Goal: Task Accomplishment & Management: Complete application form

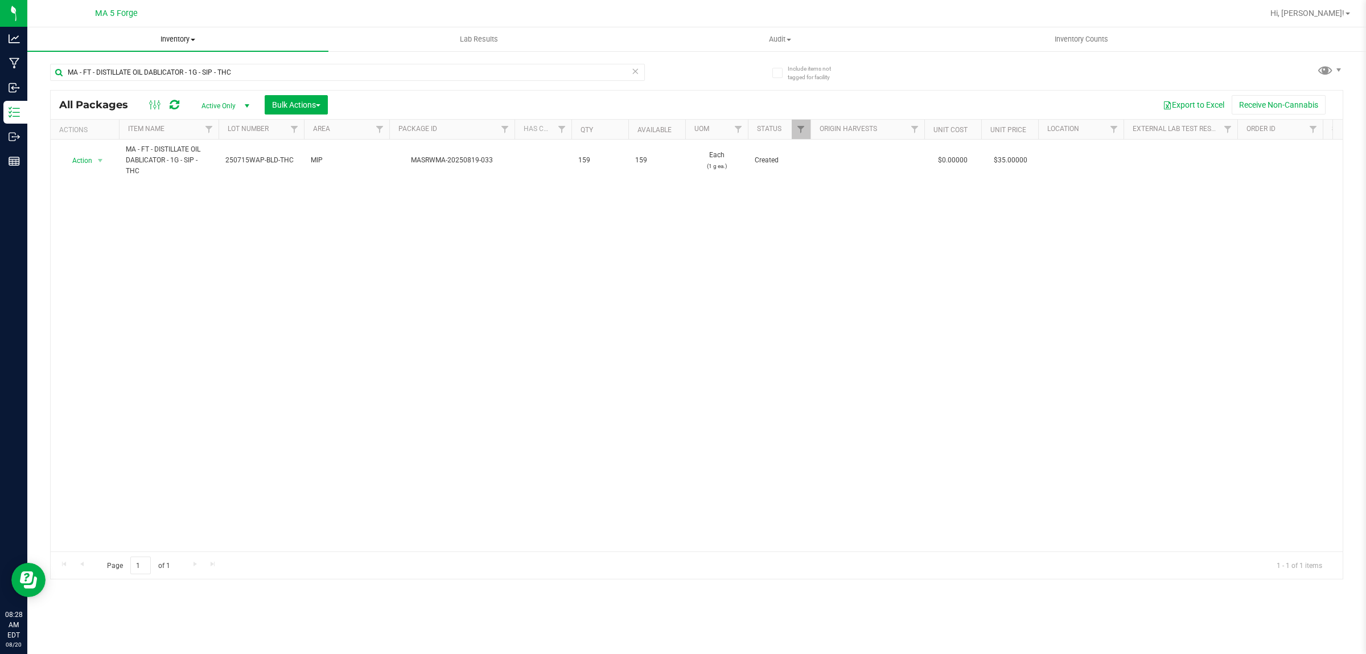
click at [189, 38] on span "Inventory" at bounding box center [177, 39] width 301 height 10
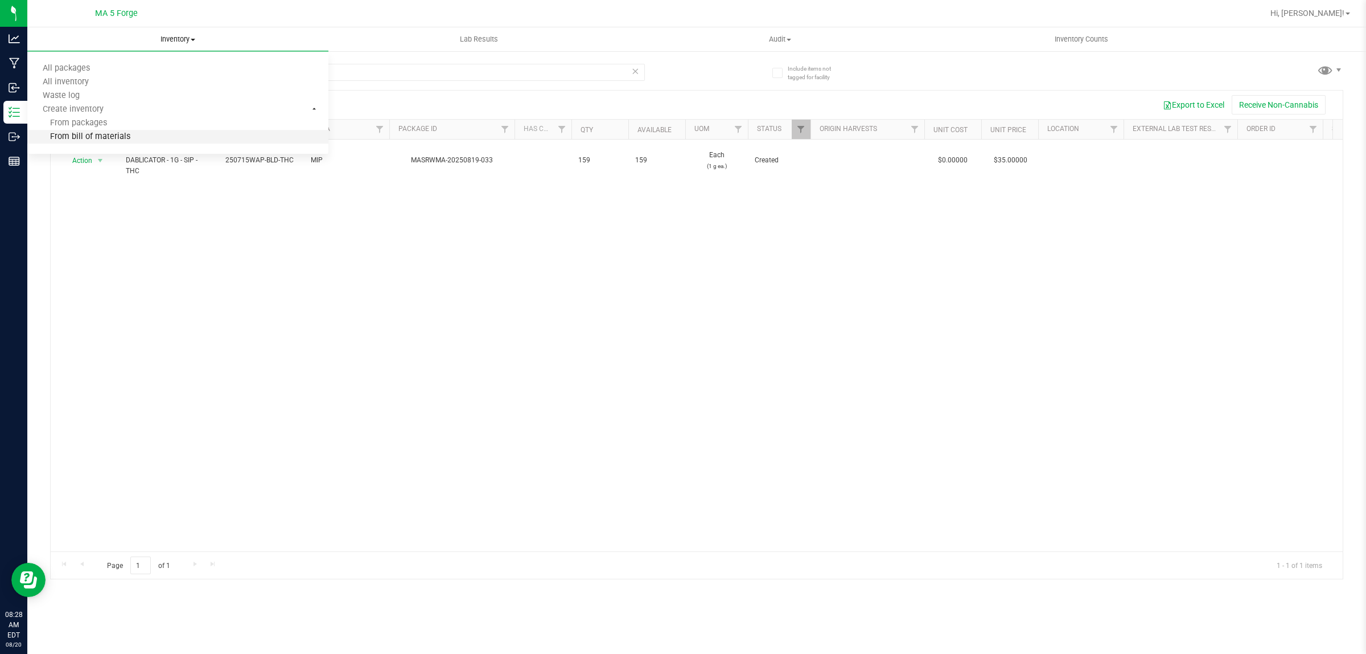
click at [112, 138] on span "From bill of materials" at bounding box center [78, 137] width 103 height 10
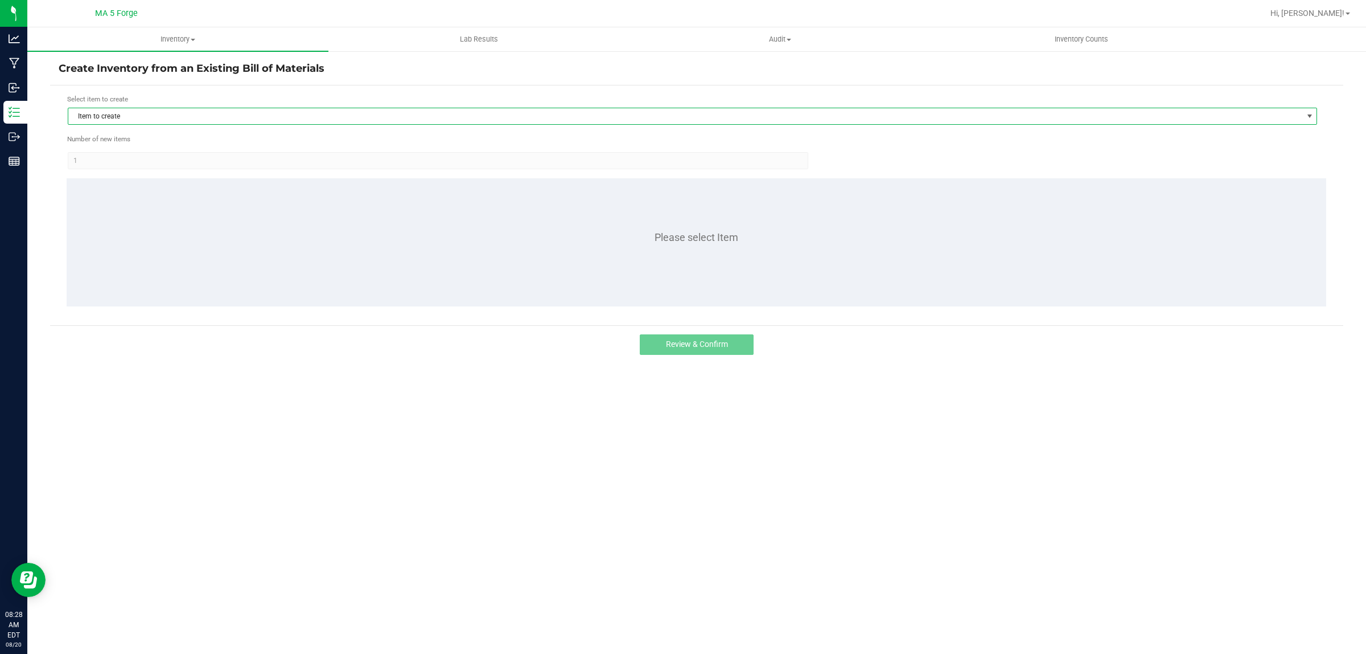
click at [124, 121] on span "Item to create" at bounding box center [685, 116] width 1234 height 16
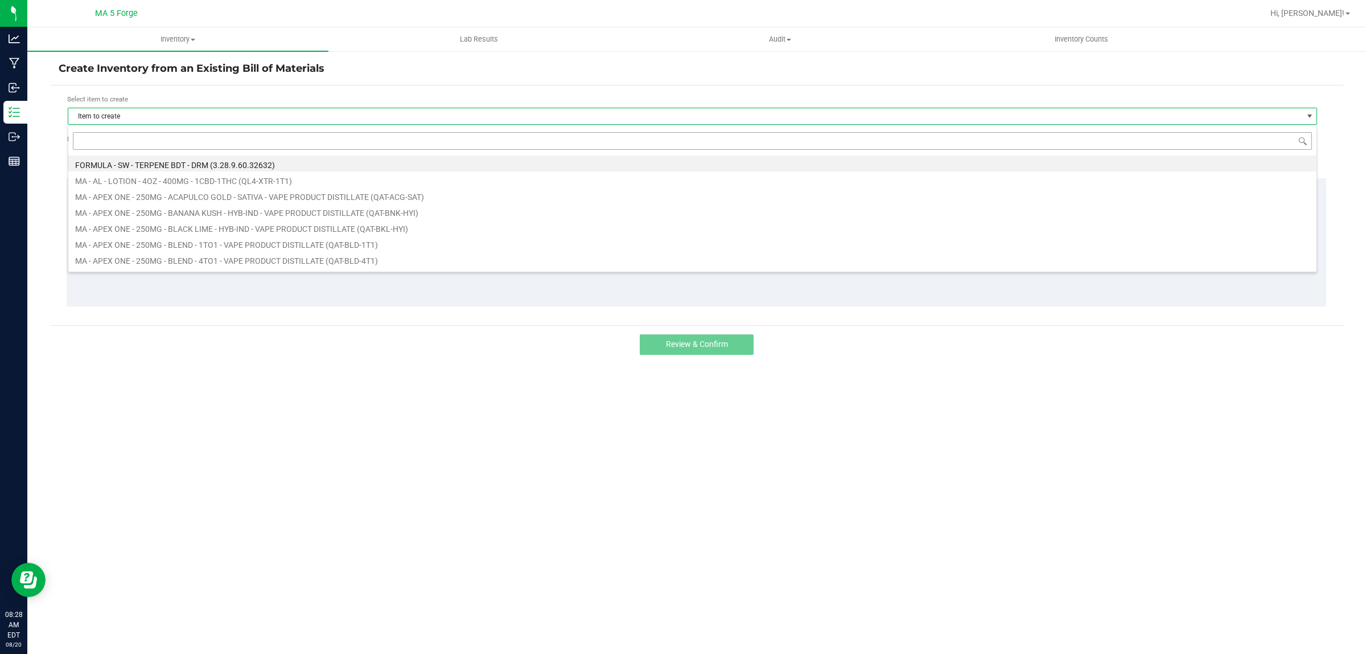
scroll to position [18, 1250]
click at [115, 141] on input at bounding box center [692, 141] width 1239 height 18
type input "FT-QAT-CTM-SAT"
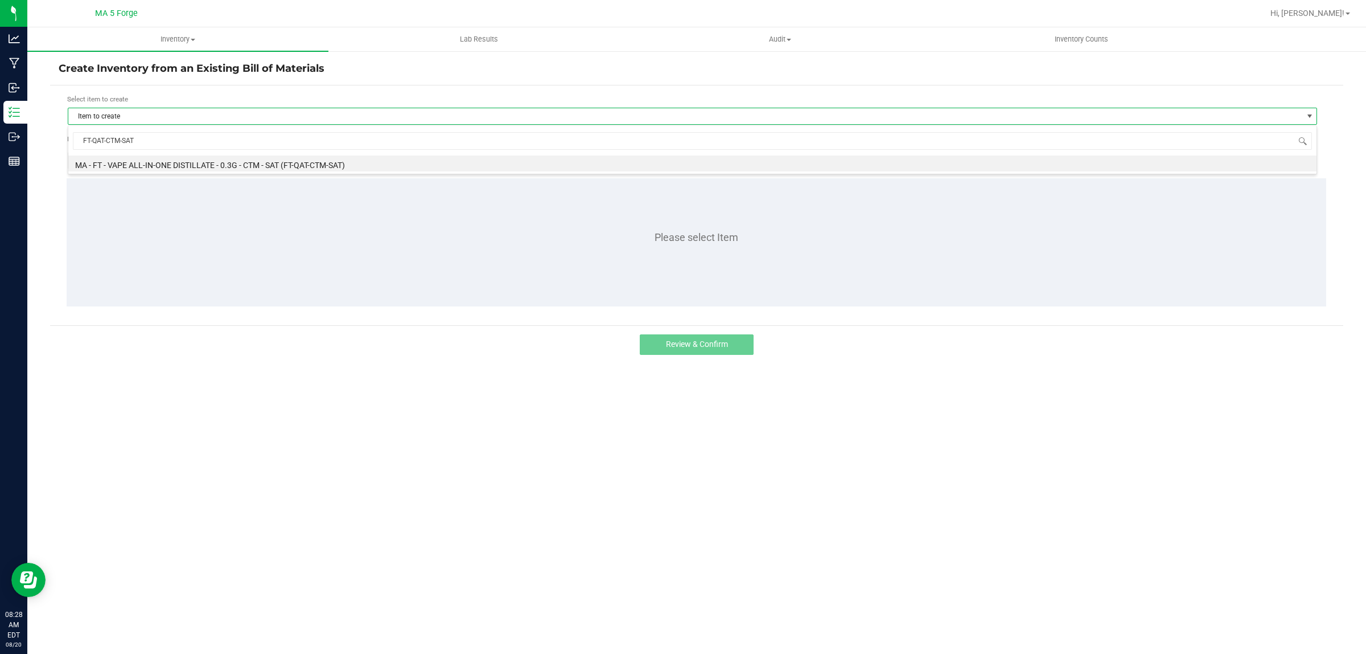
click at [123, 160] on li "MA - FT - VAPE ALL-IN-ONE DISTILLATE - 0.3G - CTM - SAT (FT-QAT-CTM-SAT)" at bounding box center [692, 163] width 1248 height 16
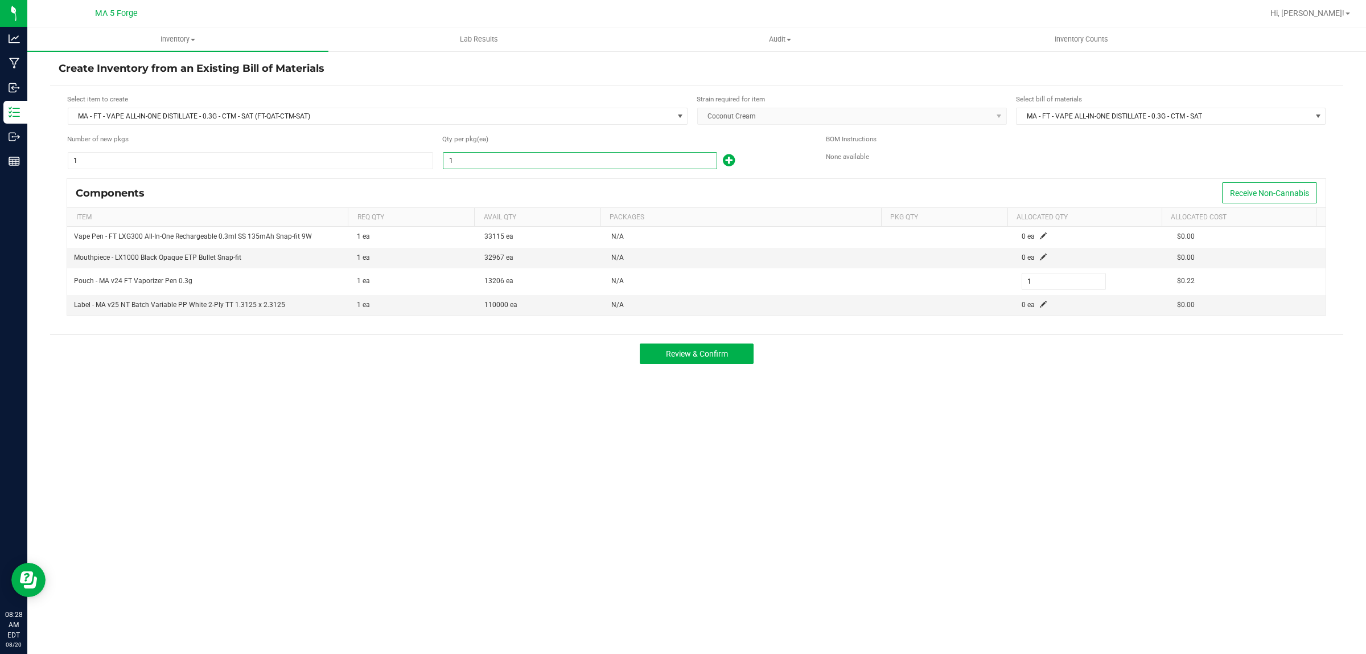
click at [471, 162] on input "1" at bounding box center [579, 161] width 273 height 16
type input "2"
type input "21"
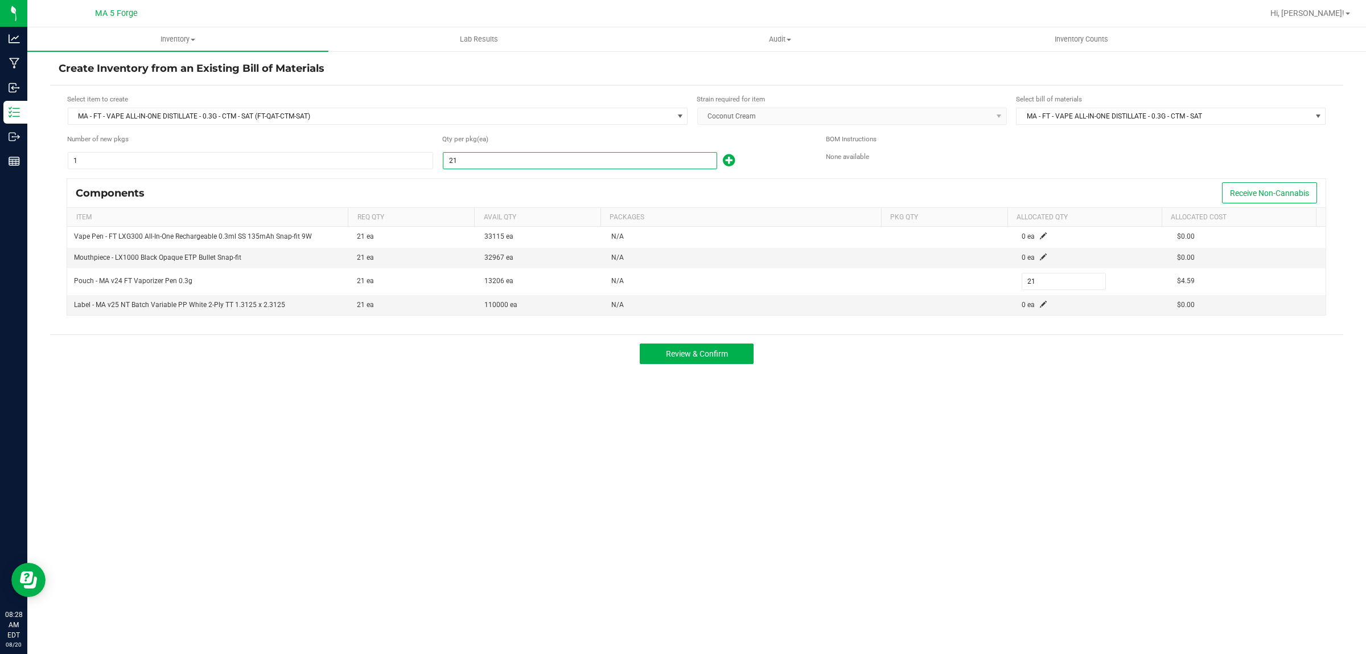
type input "213"
type input "2131"
type input "2,131"
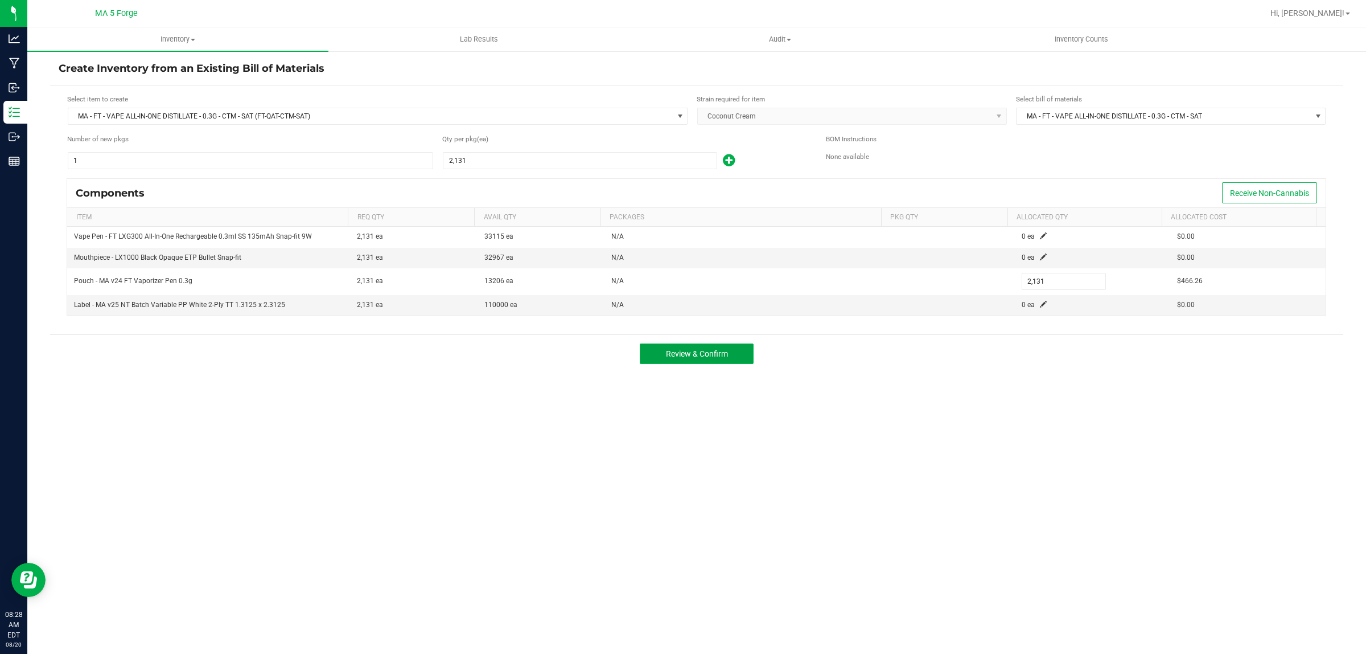
click at [703, 348] on button "Review & Confirm" at bounding box center [697, 353] width 114 height 20
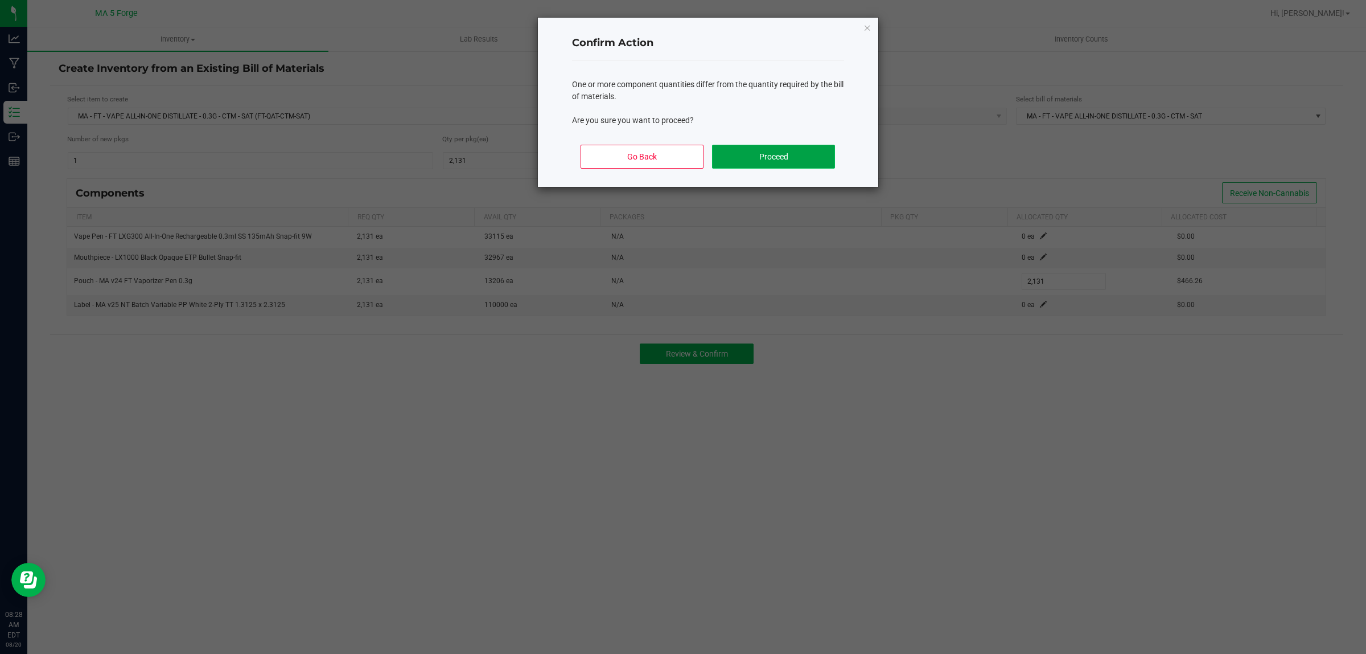
click at [788, 147] on button "Proceed" at bounding box center [773, 157] width 122 height 24
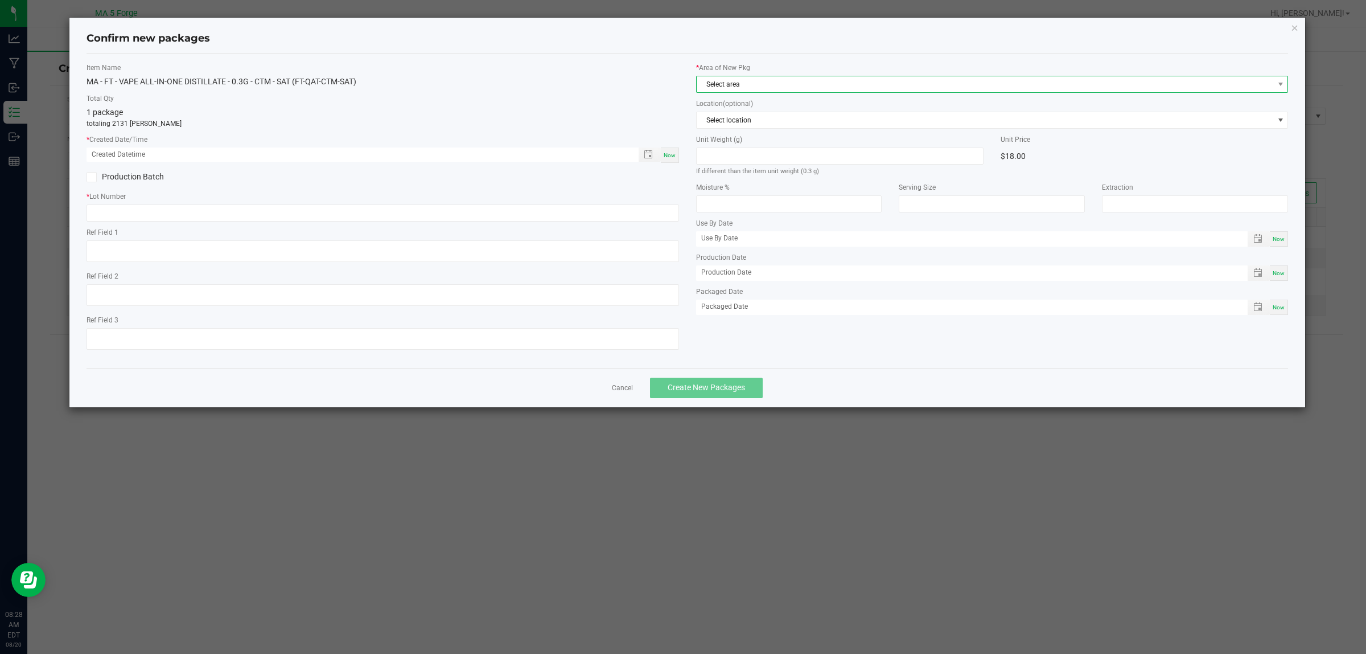
click at [752, 85] on span "Select area" at bounding box center [985, 84] width 577 height 16
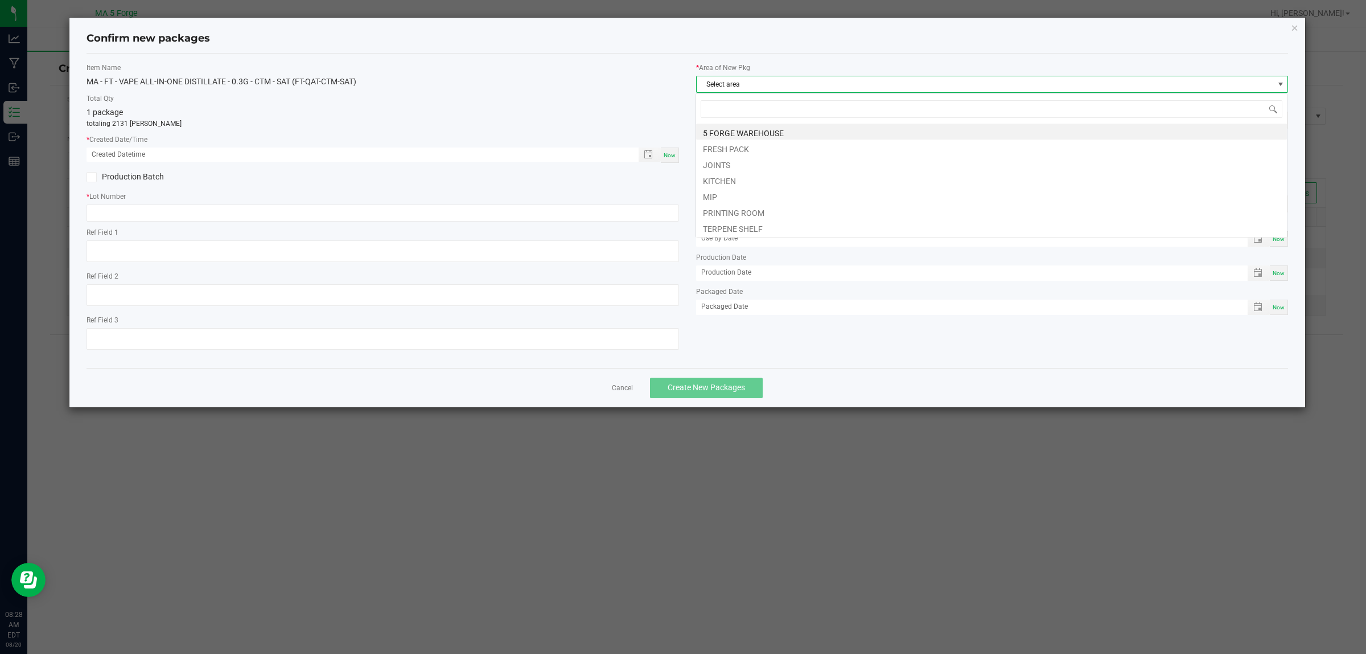
scroll to position [18, 593]
click at [721, 192] on li "MIP" at bounding box center [991, 195] width 591 height 16
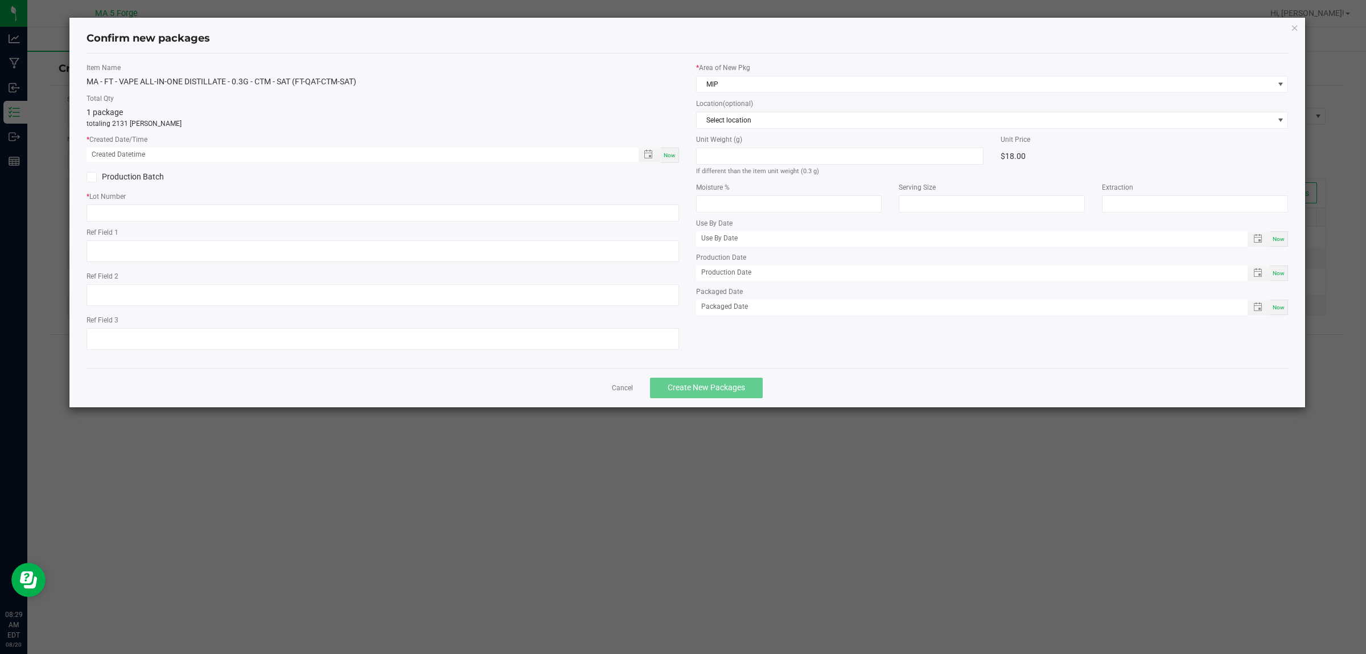
click at [667, 157] on span "Now" at bounding box center [670, 155] width 12 height 6
type input "[DATE] 08:29 AM"
click at [143, 175] on label "Production Batch" at bounding box center [230, 177] width 287 height 12
click at [0, 0] on input "Production Batch" at bounding box center [0, 0] width 0 height 0
click at [232, 212] on input "text" at bounding box center [383, 212] width 593 height 17
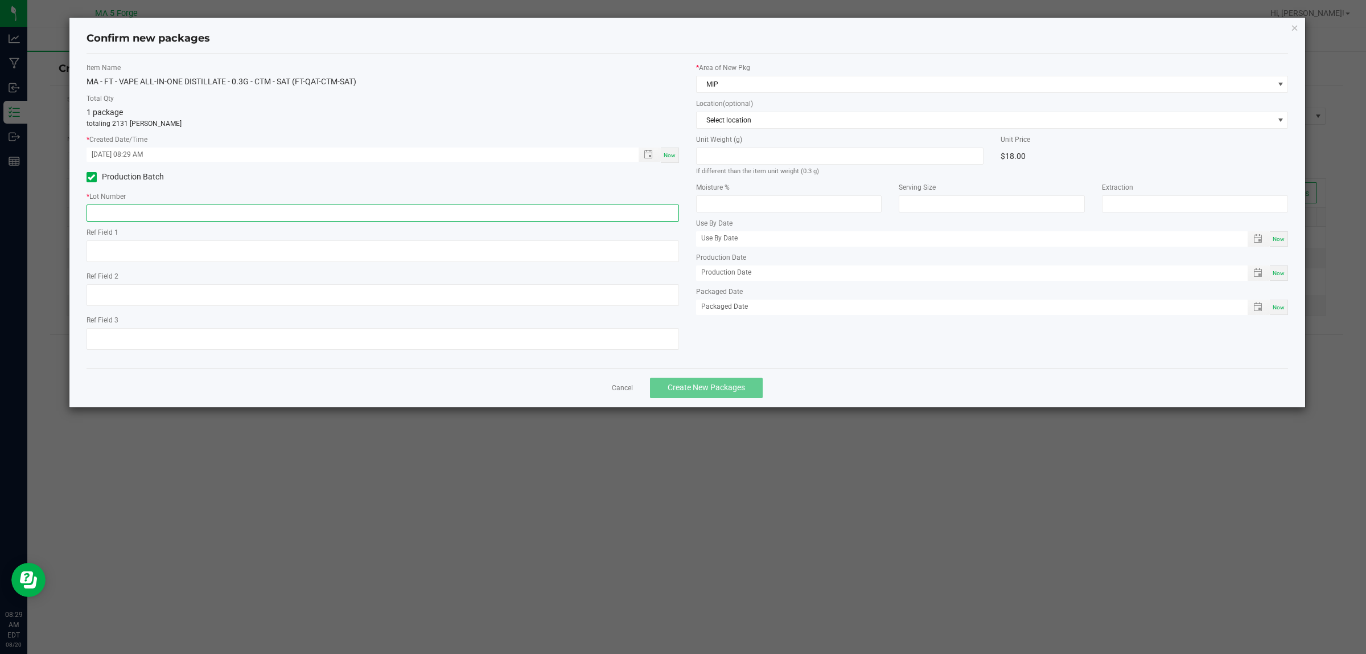
paste input "250813QAT-CTM-SAT"
type input "250813QAT-CTM-SAT"
click at [721, 388] on span "Create New Packages" at bounding box center [706, 387] width 77 height 9
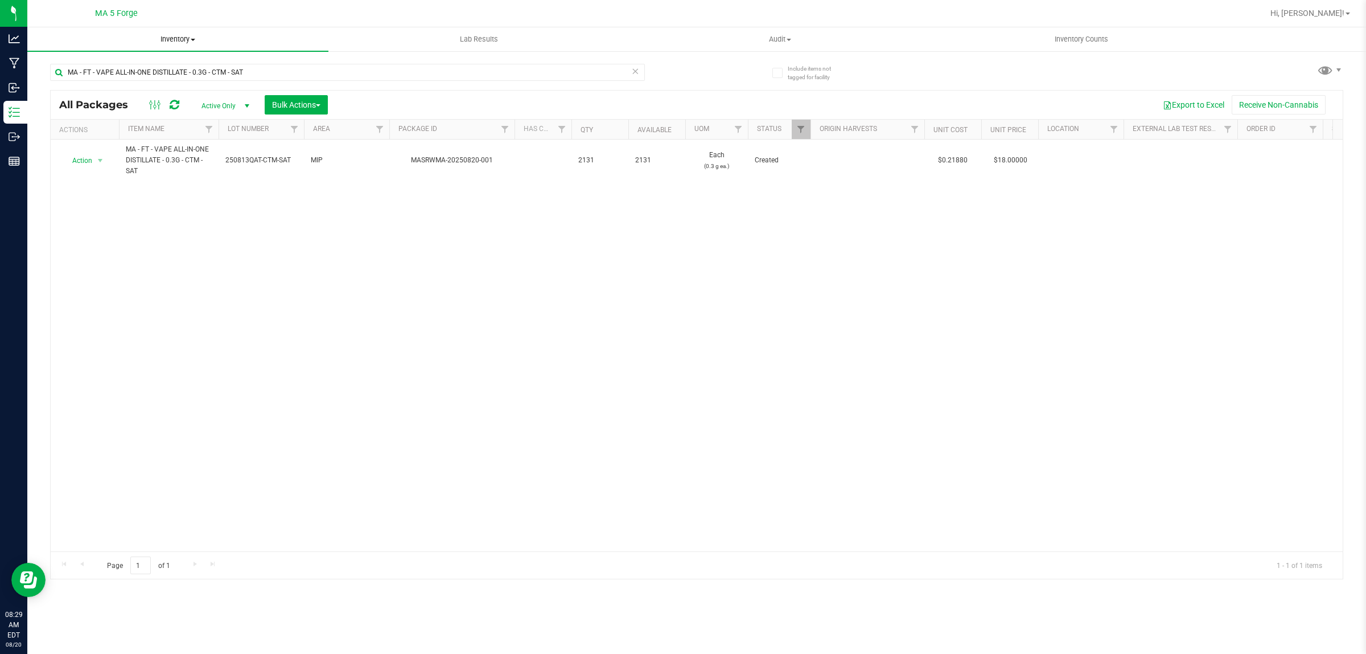
click at [175, 40] on span "Inventory" at bounding box center [177, 39] width 301 height 10
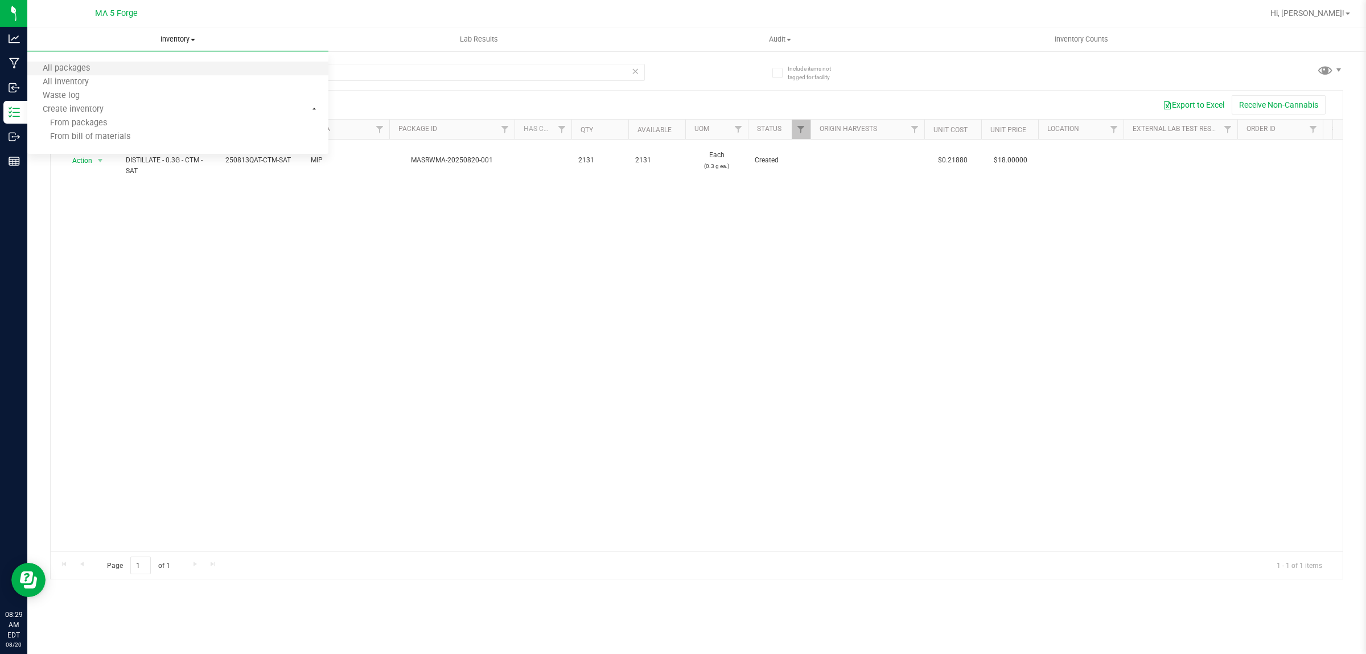
click at [143, 63] on li "All packages" at bounding box center [177, 69] width 301 height 14
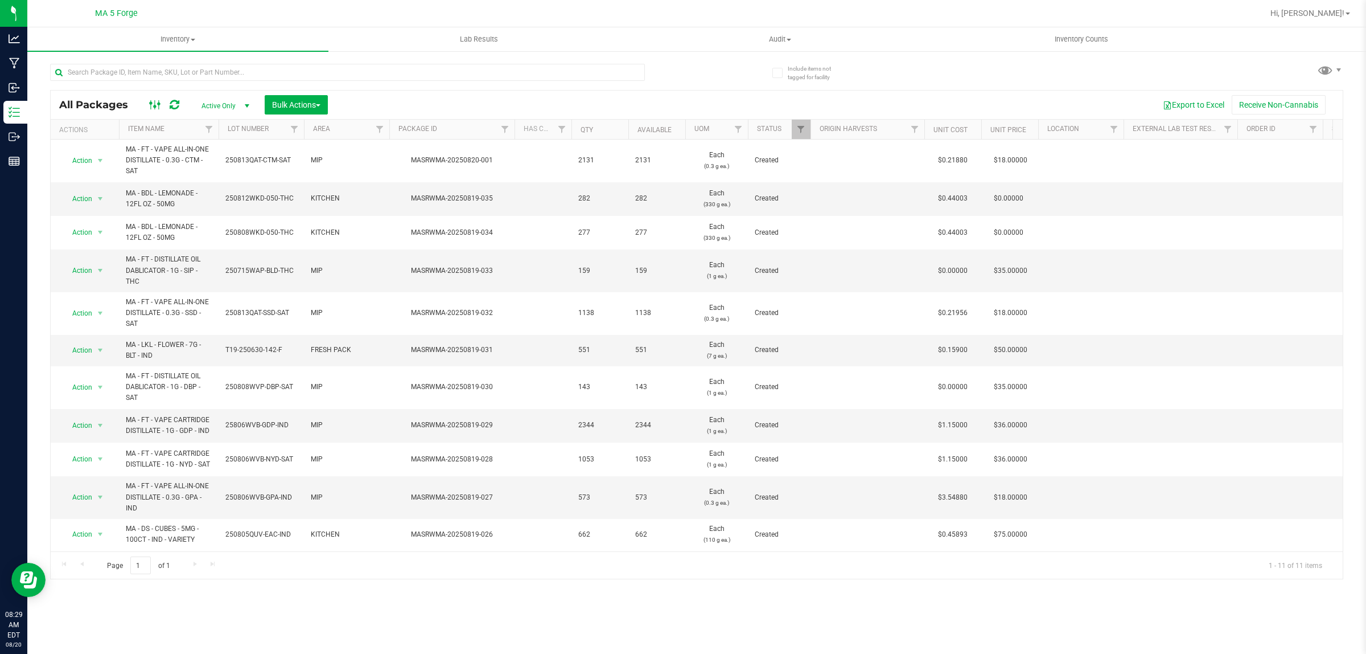
click at [158, 104] on ellipse at bounding box center [159, 103] width 3 height 3
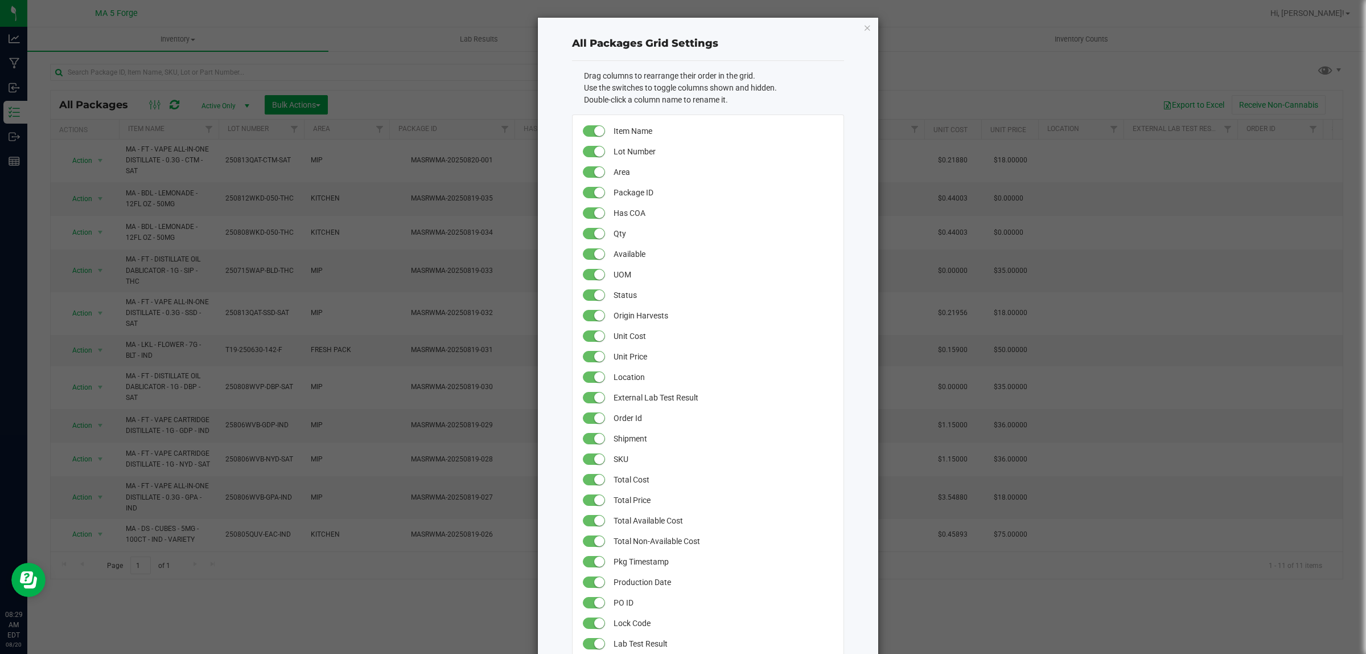
click at [375, 101] on ngb-modal-window "All Packages Grid Settings Drag columns to rearrange their order in the grid. U…" at bounding box center [687, 327] width 1375 height 654
click at [864, 27] on icon "button" at bounding box center [868, 27] width 8 height 14
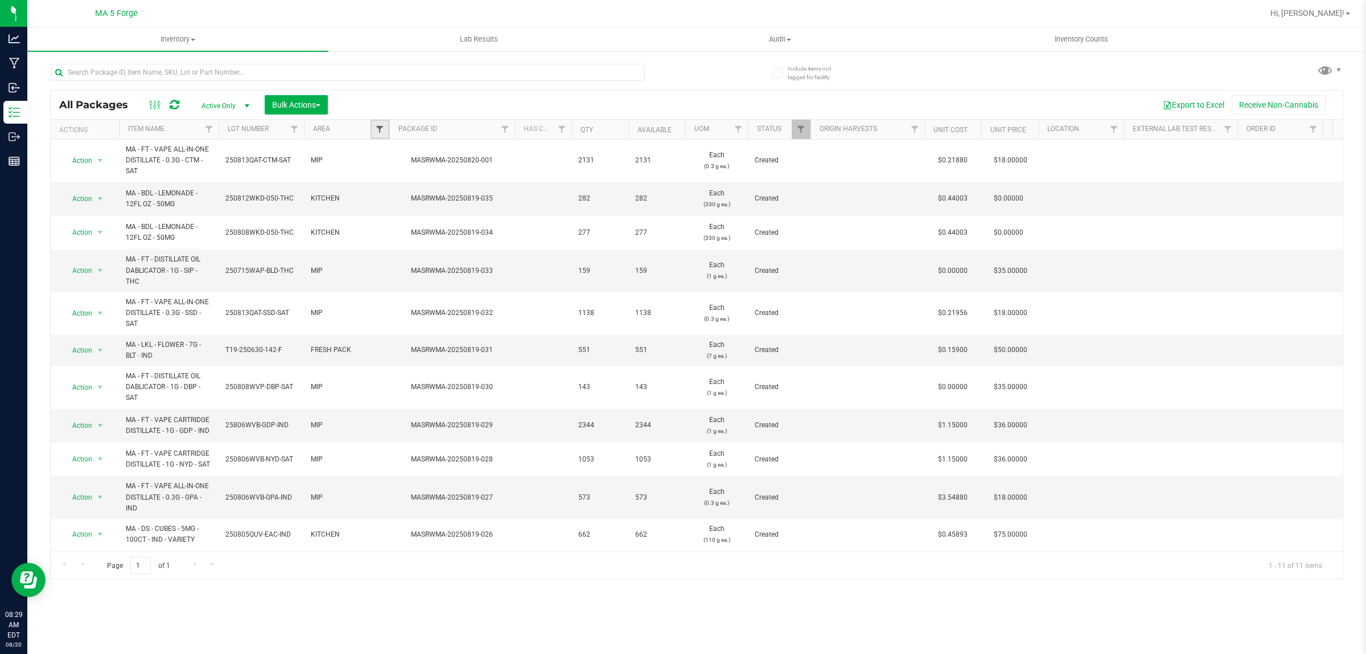
click at [376, 126] on span "Filter" at bounding box center [379, 129] width 9 height 9
click at [375, 126] on span "Filter" at bounding box center [379, 129] width 9 height 9
click at [302, 102] on span "Bulk Actions" at bounding box center [296, 104] width 48 height 9
click at [306, 149] on span "Add to outbound order" at bounding box center [310, 150] width 77 height 9
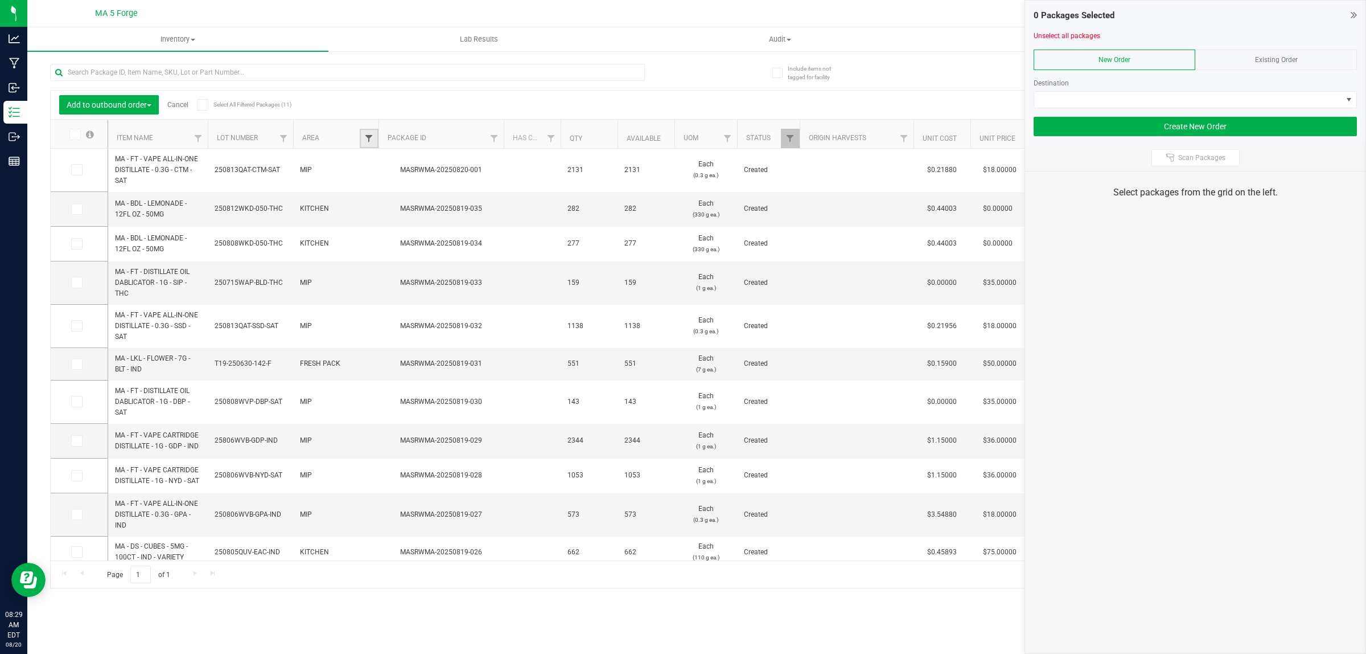
click at [367, 137] on span "Filter" at bounding box center [368, 138] width 9 height 9
click at [373, 213] on li "FRESH PACK" at bounding box center [425, 218] width 117 height 12
click at [373, 215] on input "FRESH PACK" at bounding box center [374, 217] width 7 height 7
checkbox input "true"
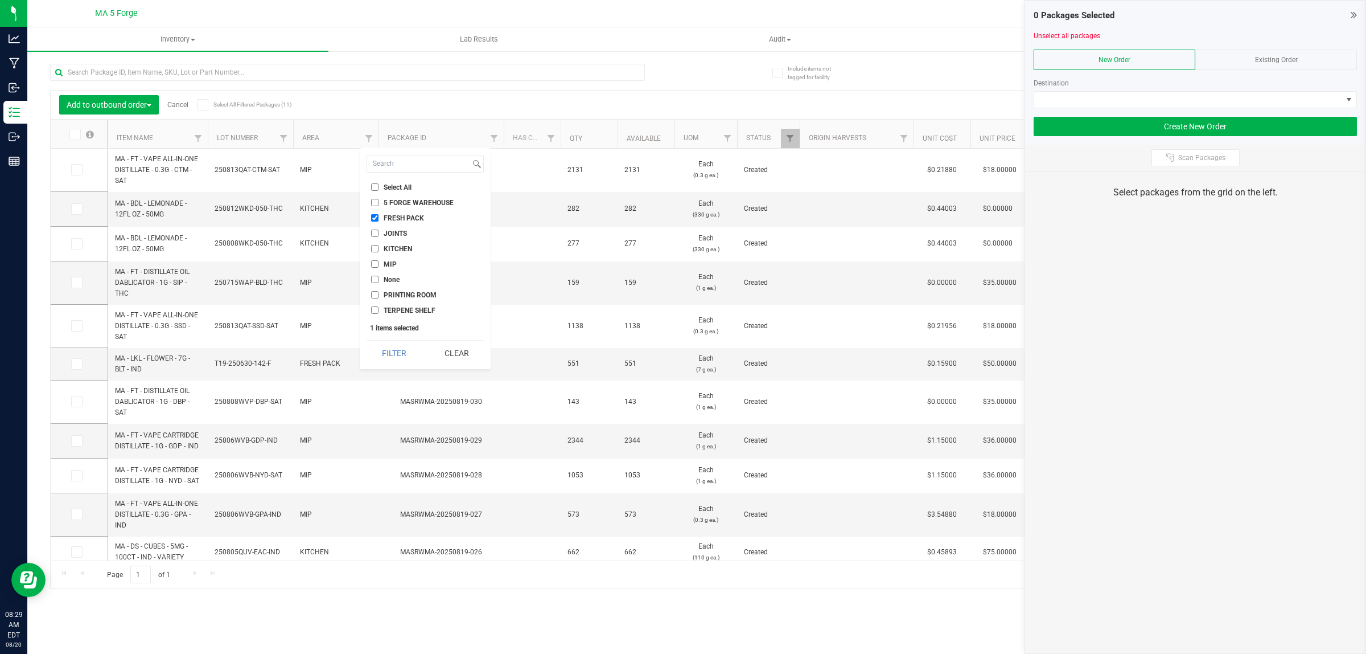
click at [376, 232] on input "JOINTS" at bounding box center [374, 232] width 7 height 7
checkbox input "true"
click at [375, 245] on input "KITCHEN" at bounding box center [374, 248] width 7 height 7
click at [372, 246] on input "KITCHEN" at bounding box center [374, 248] width 7 height 7
checkbox input "false"
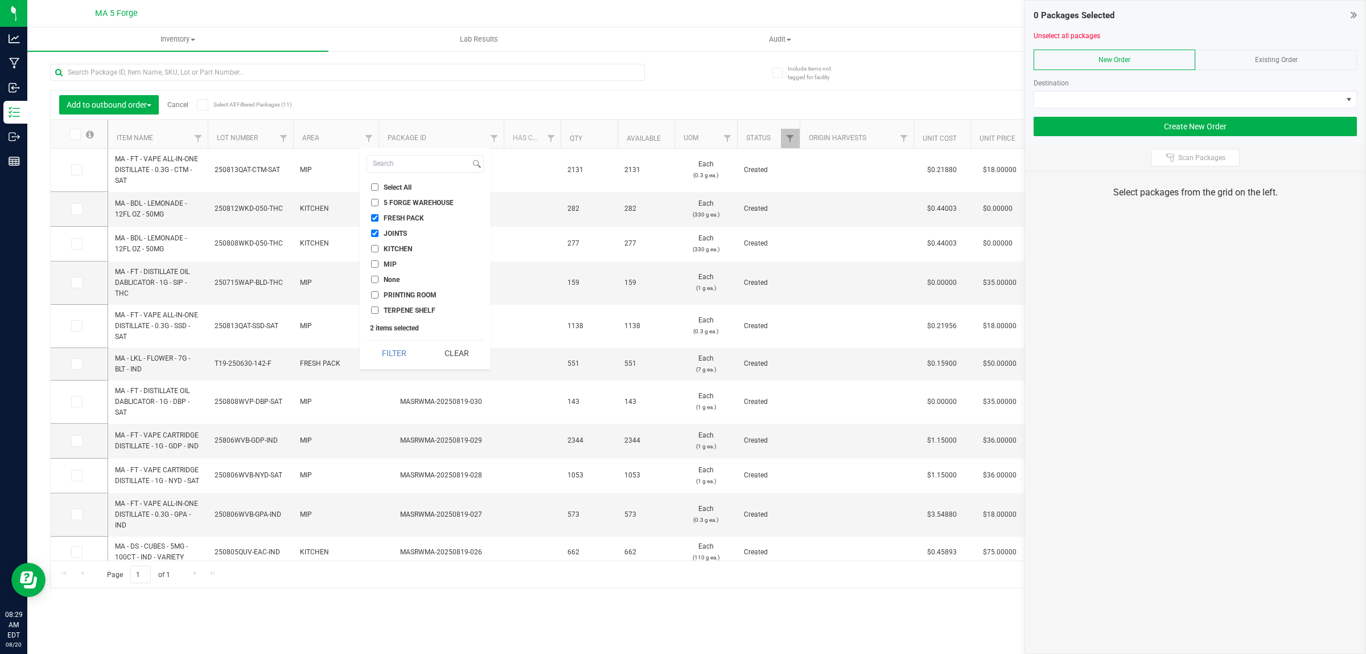
click at [373, 268] on input "MIP" at bounding box center [374, 263] width 7 height 7
checkbox input "true"
click at [394, 346] on button "Filter" at bounding box center [394, 352] width 55 height 25
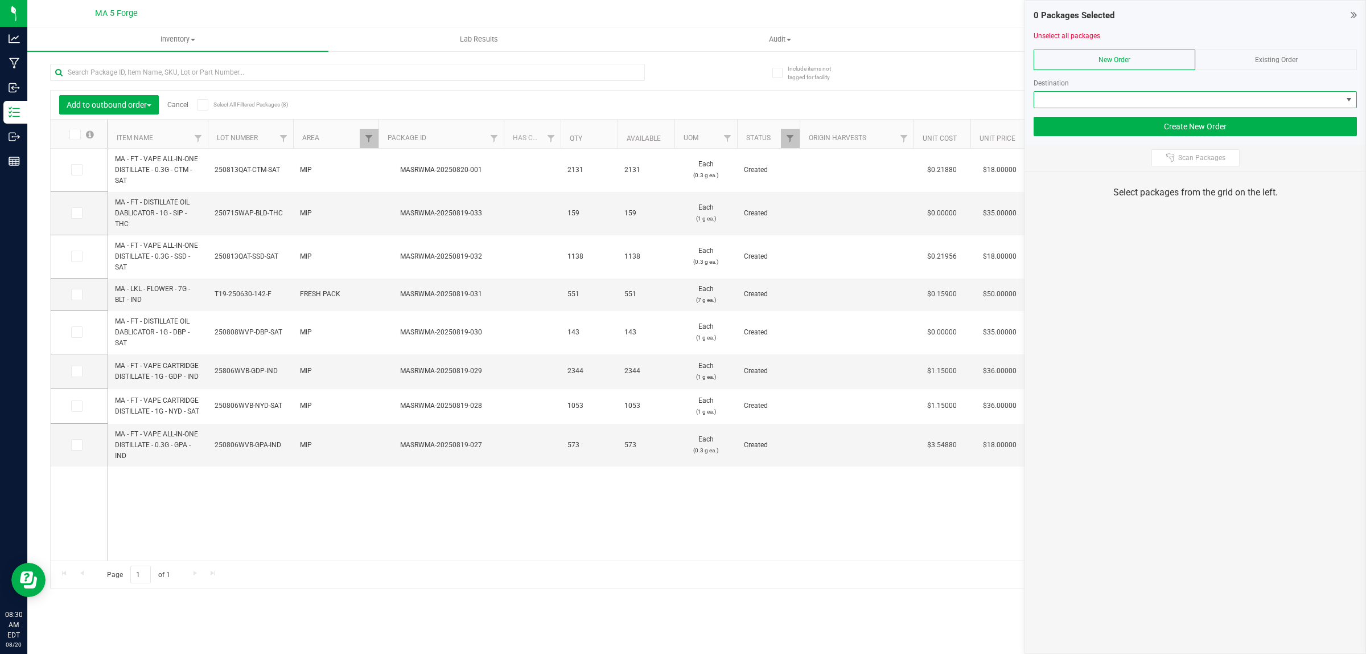
click at [1317, 100] on span at bounding box center [1188, 100] width 308 height 16
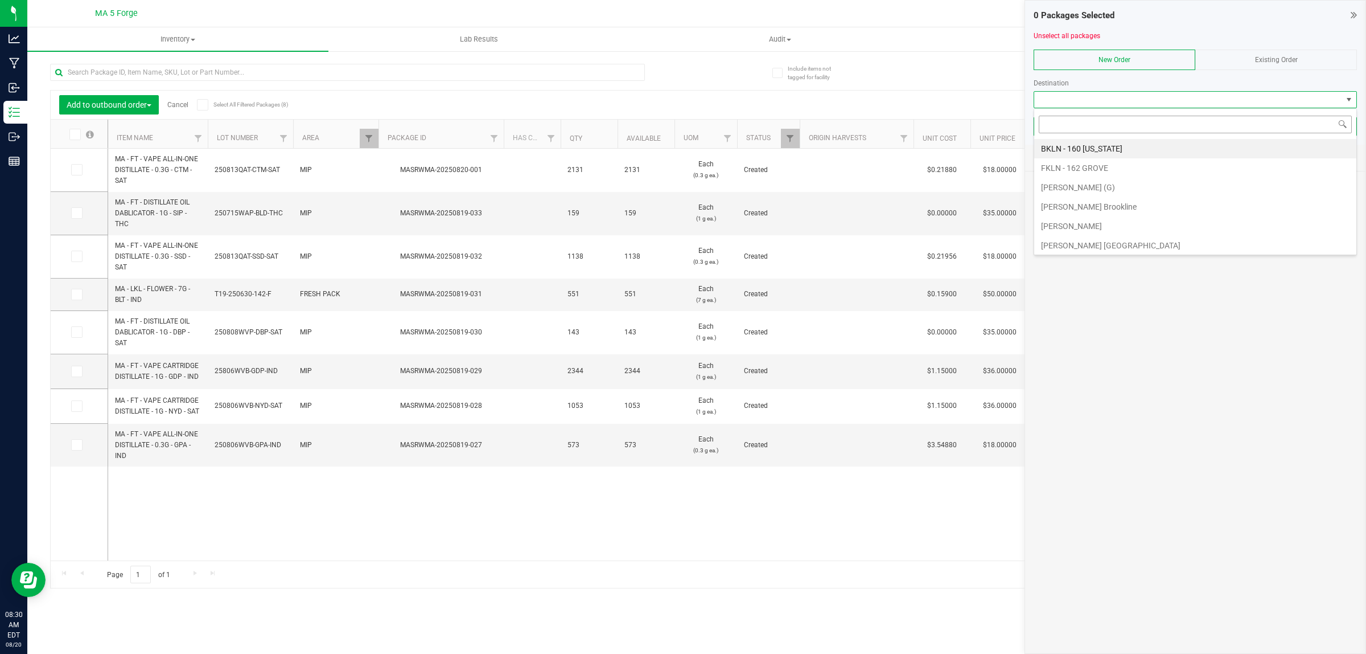
scroll to position [18, 323]
click at [1074, 186] on li "[PERSON_NAME] (G)" at bounding box center [1195, 187] width 322 height 19
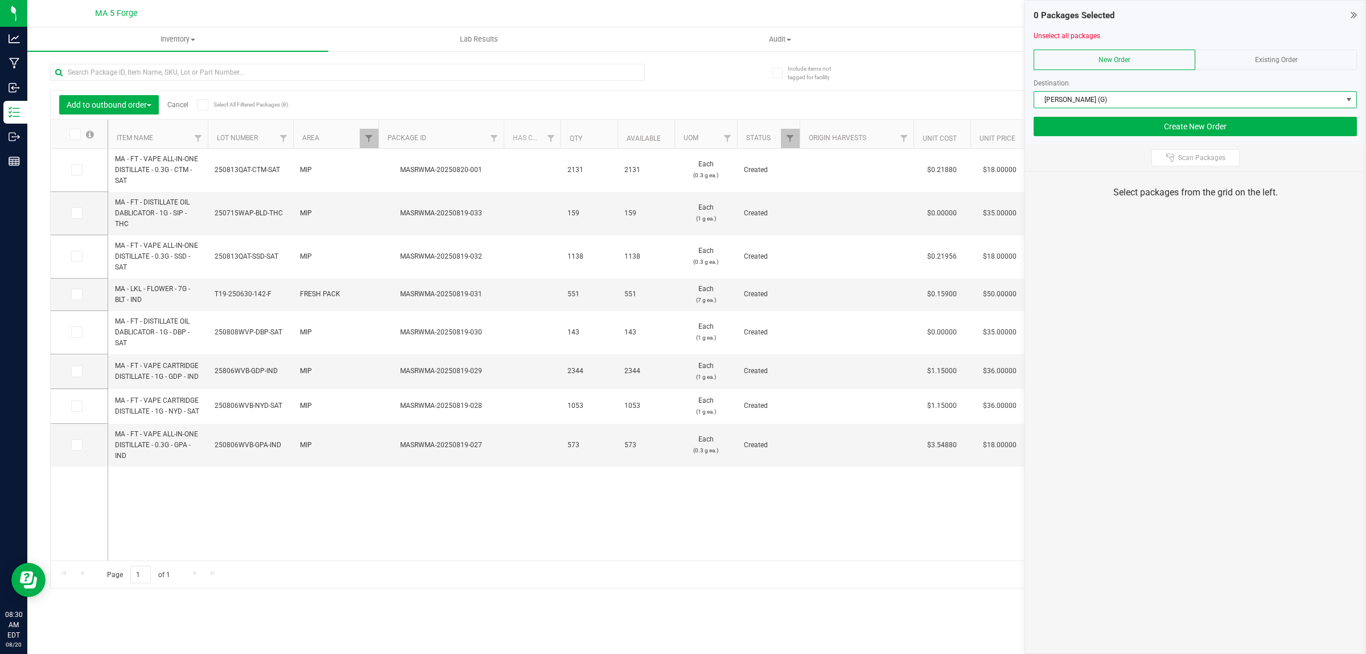
click at [77, 134] on icon at bounding box center [74, 134] width 7 height 0
click at [0, 0] on input "checkbox" at bounding box center [0, 0] width 0 height 0
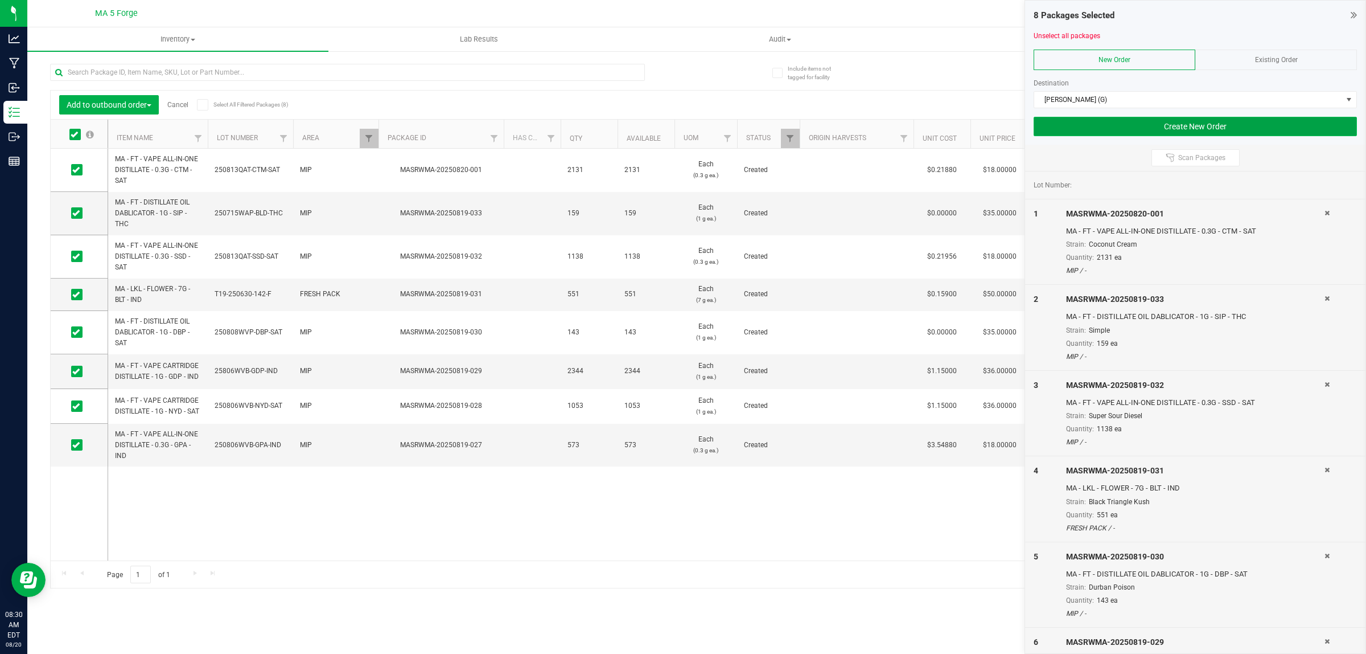
click at [1122, 126] on button "Create New Order" at bounding box center [1195, 126] width 323 height 19
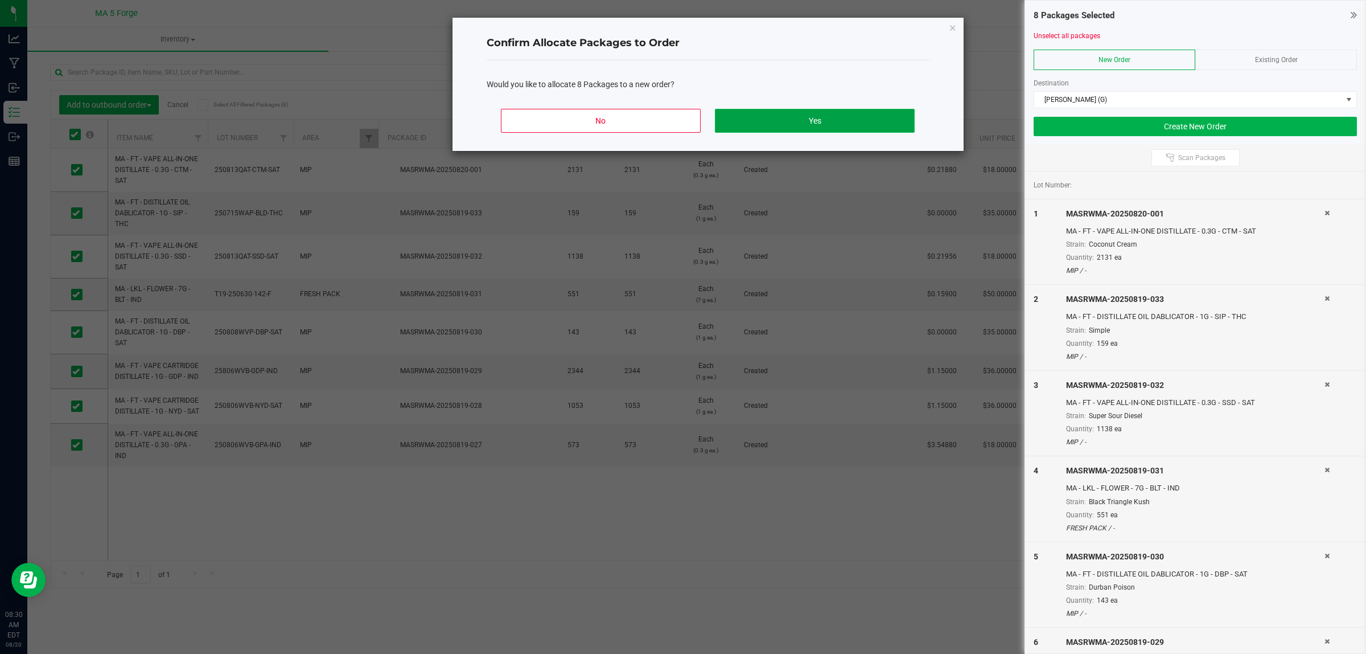
click at [882, 120] on button "Yes" at bounding box center [814, 121] width 199 height 24
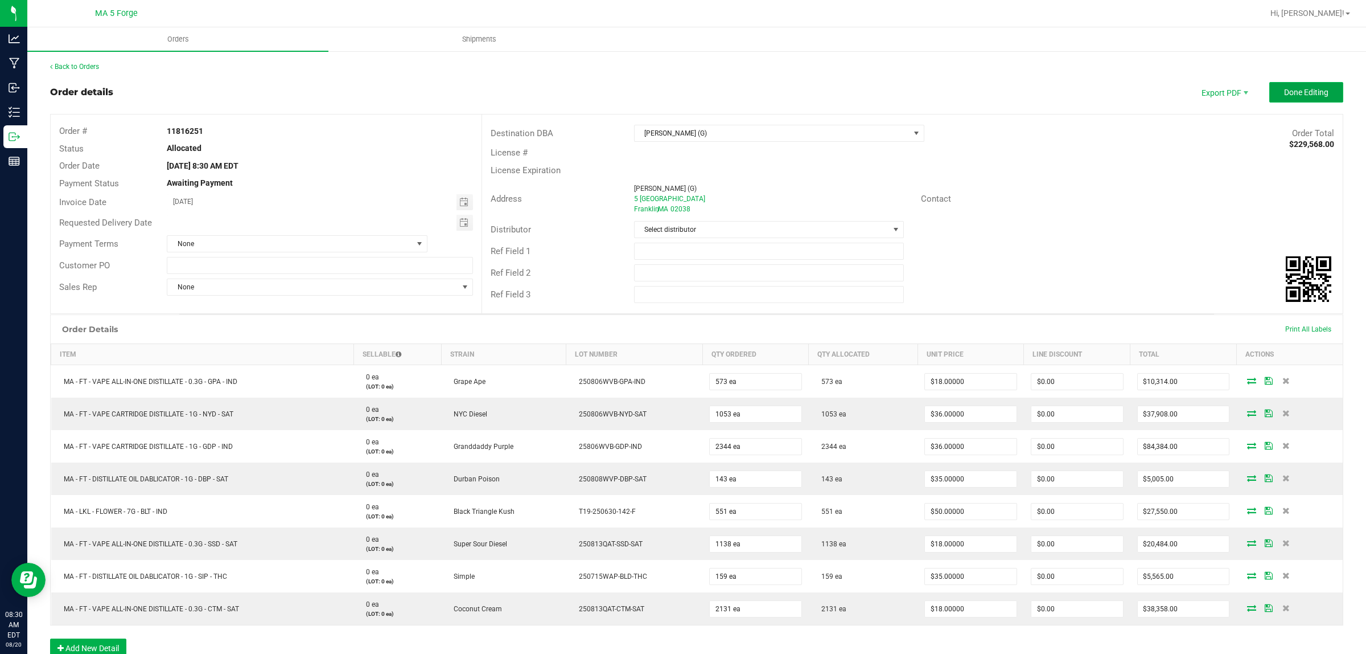
click at [1297, 90] on span "Done Editing" at bounding box center [1306, 92] width 44 height 9
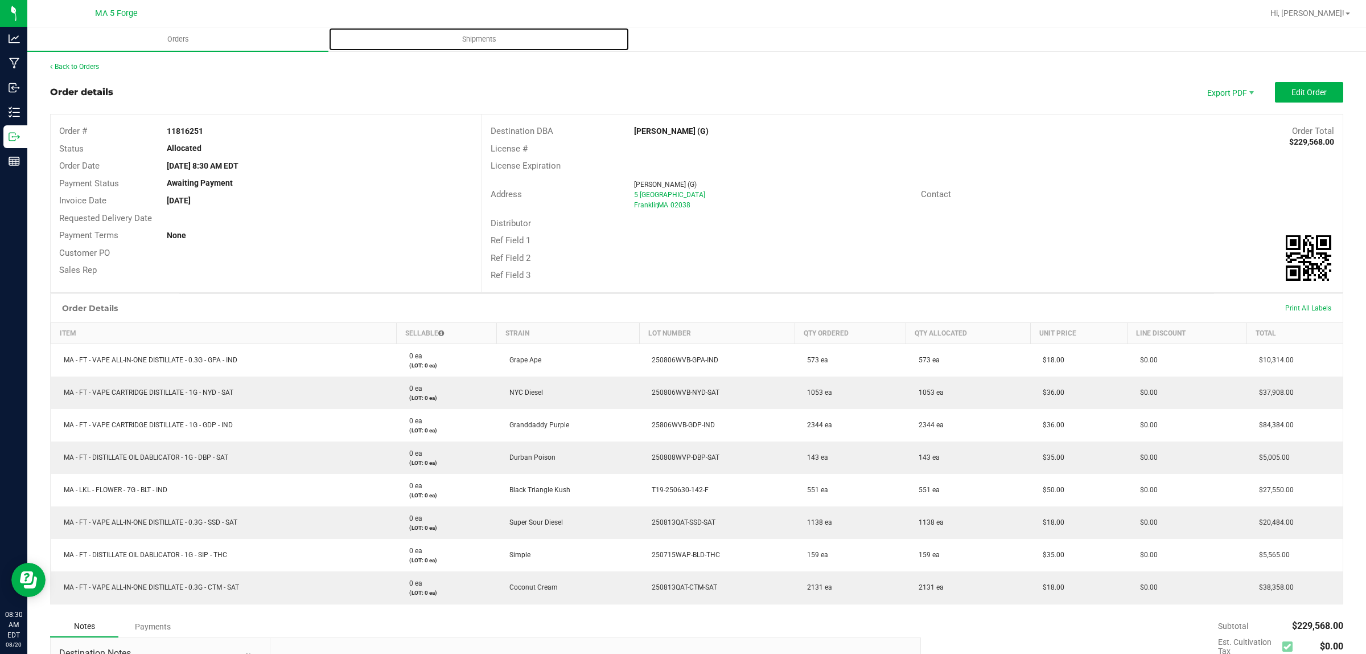
click at [478, 35] on span "Shipments" at bounding box center [479, 39] width 65 height 10
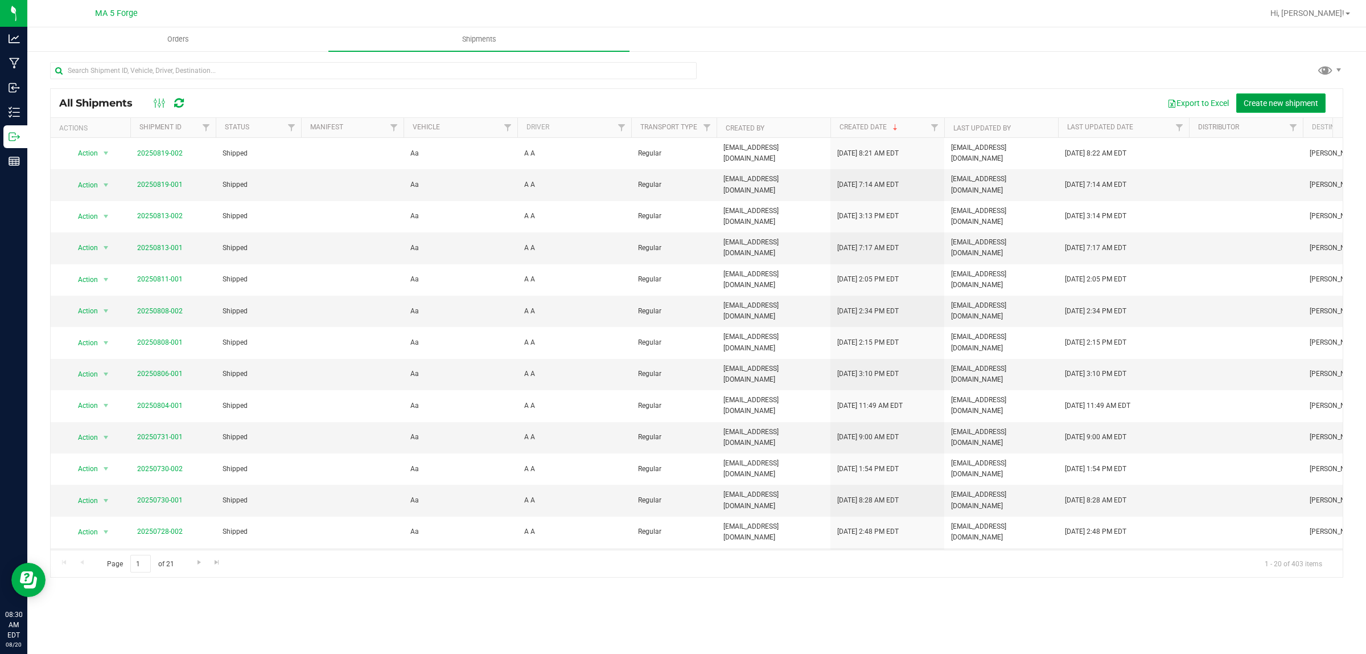
click at [1274, 102] on span "Create new shipment" at bounding box center [1281, 102] width 75 height 9
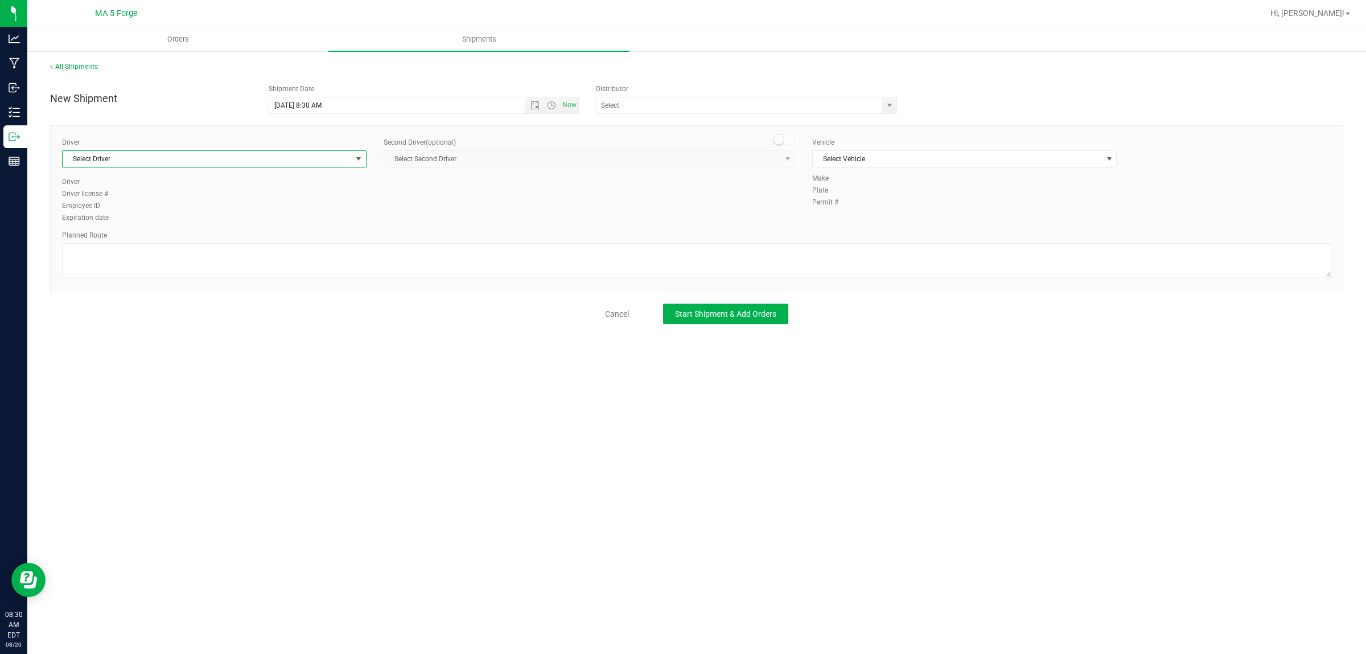
click at [360, 158] on span "select" at bounding box center [358, 158] width 9 height 9
click at [223, 202] on li "A A" at bounding box center [214, 206] width 303 height 17
click at [932, 154] on span "Select Vehicle" at bounding box center [957, 159] width 289 height 16
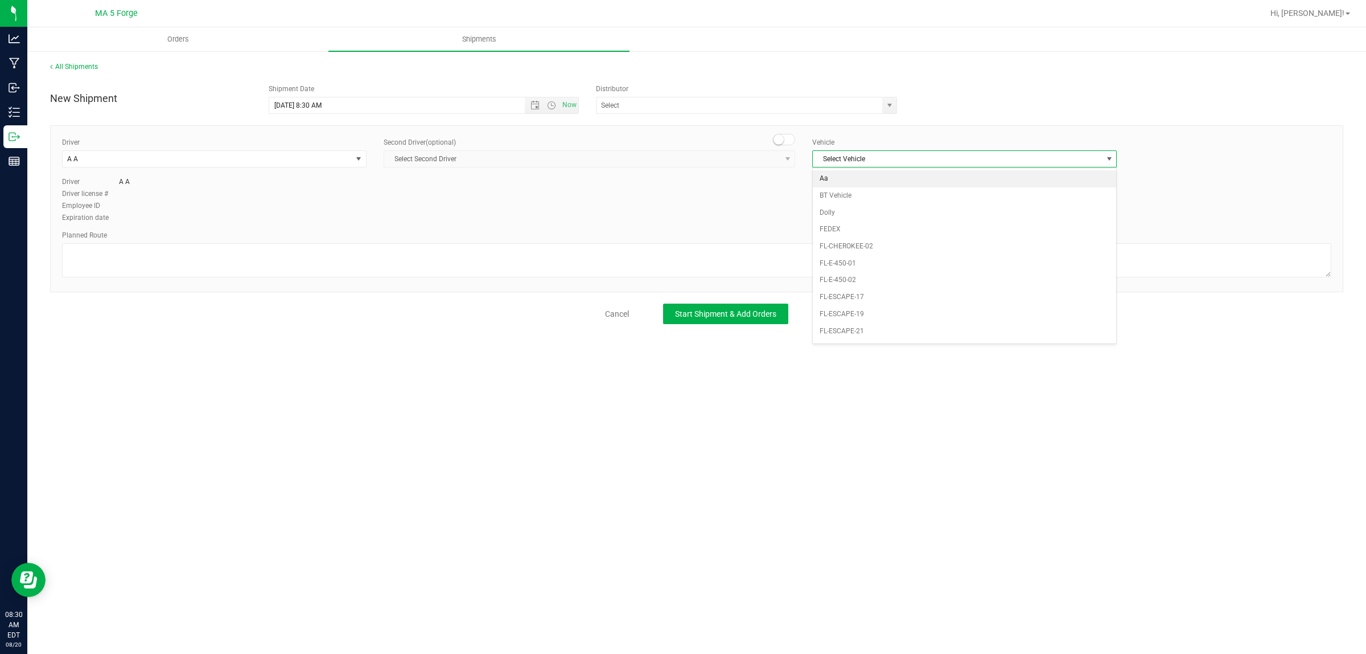
click at [876, 180] on li "Aa" at bounding box center [964, 178] width 303 height 17
click at [715, 310] on span "Start Shipment & Add Orders" at bounding box center [725, 313] width 101 height 9
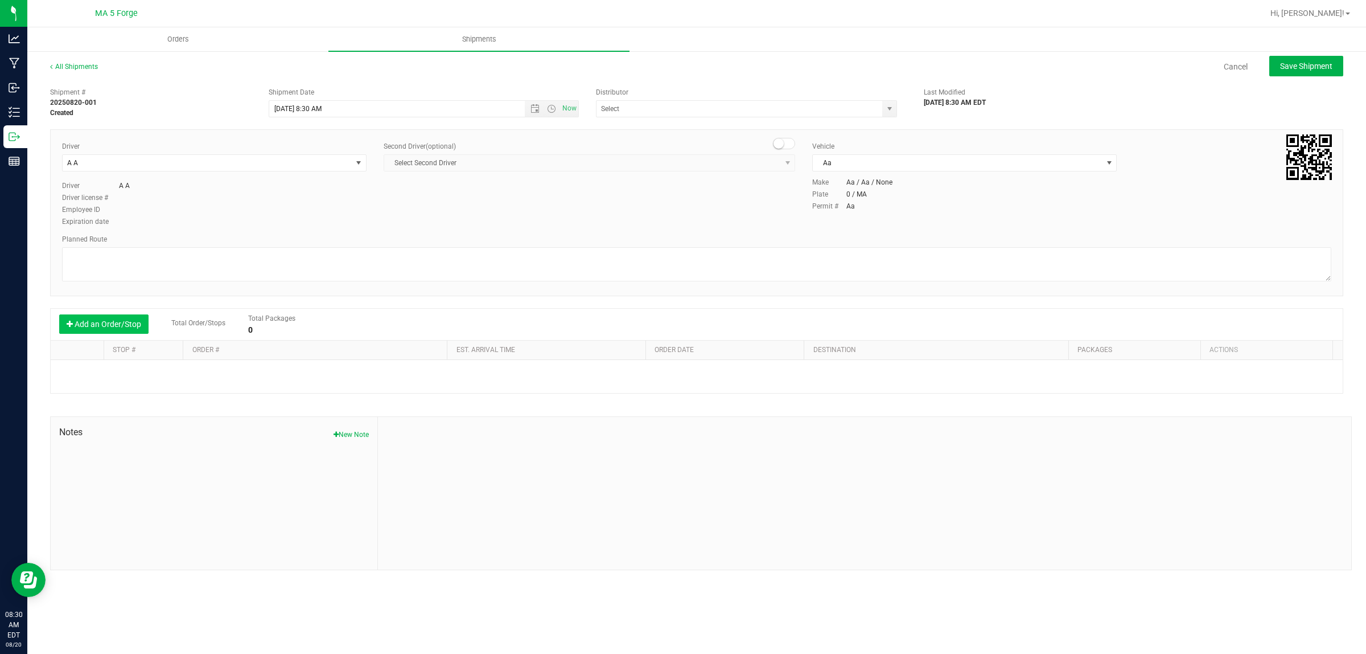
click at [131, 328] on button "Add an Order/Stop" at bounding box center [103, 323] width 89 height 19
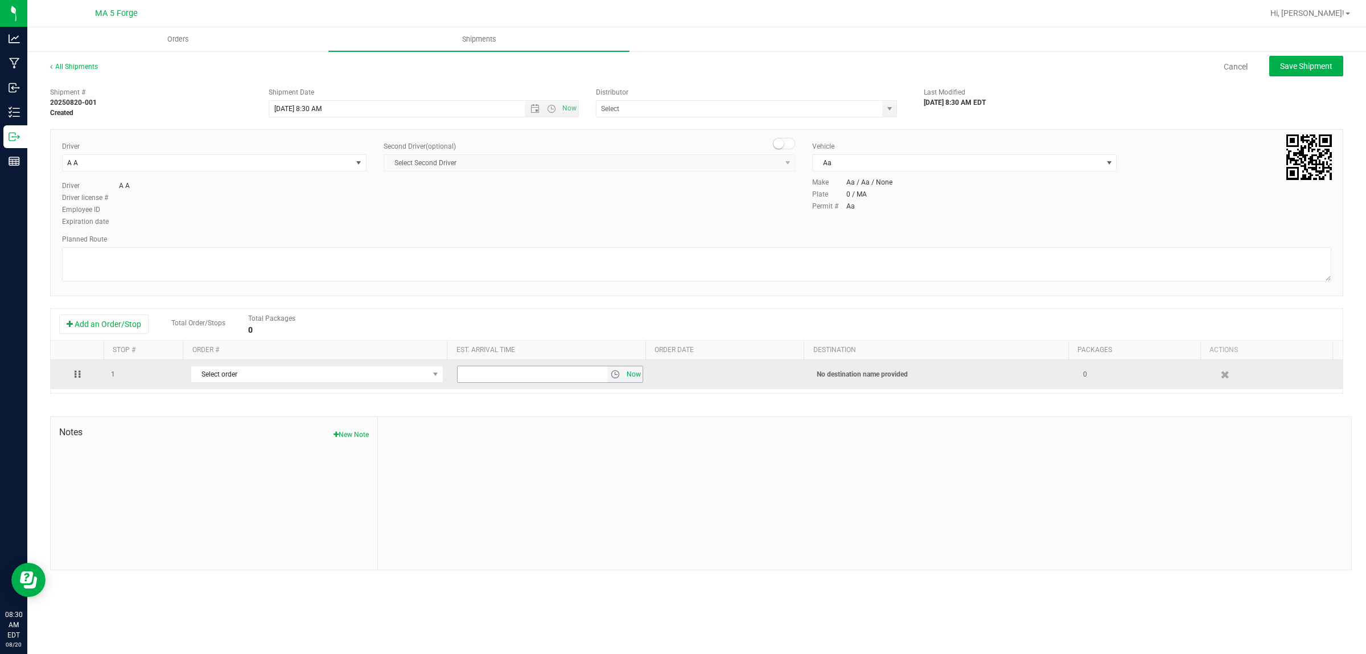
click at [627, 379] on span "Now" at bounding box center [633, 374] width 19 height 17
click at [434, 375] on span "select" at bounding box center [435, 373] width 9 height 9
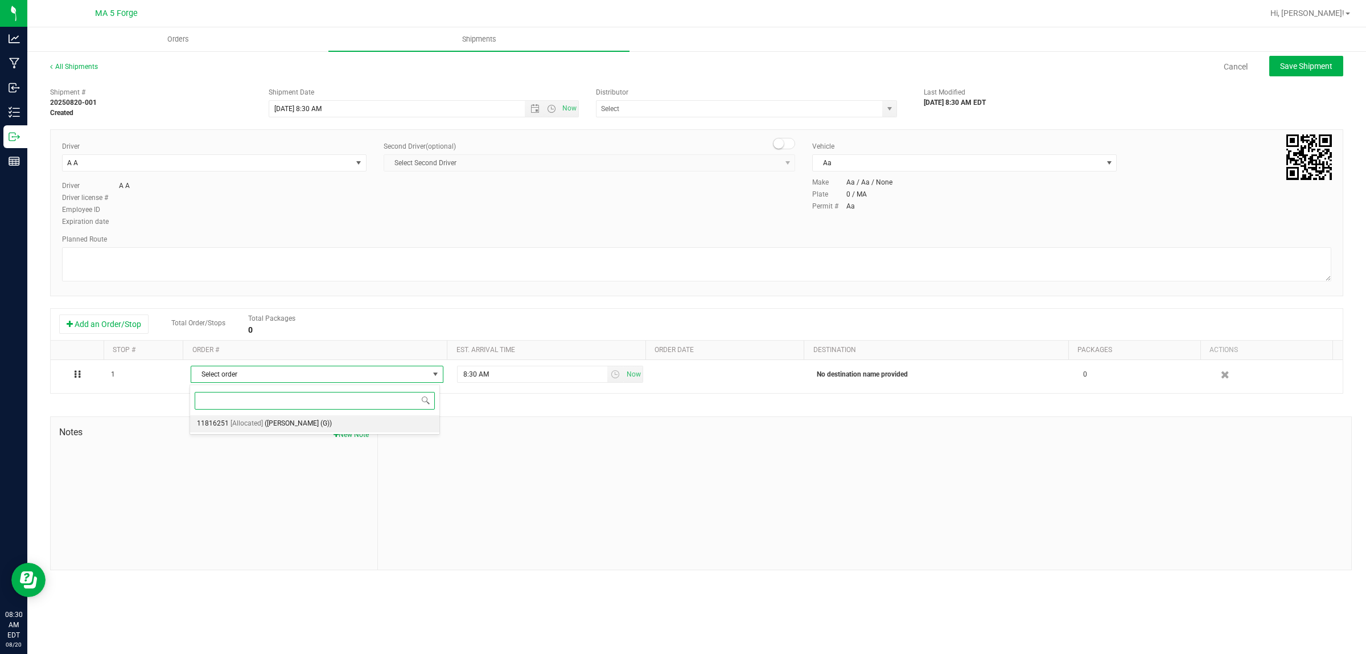
click at [266, 425] on span "([PERSON_NAME] (G))" at bounding box center [298, 423] width 67 height 15
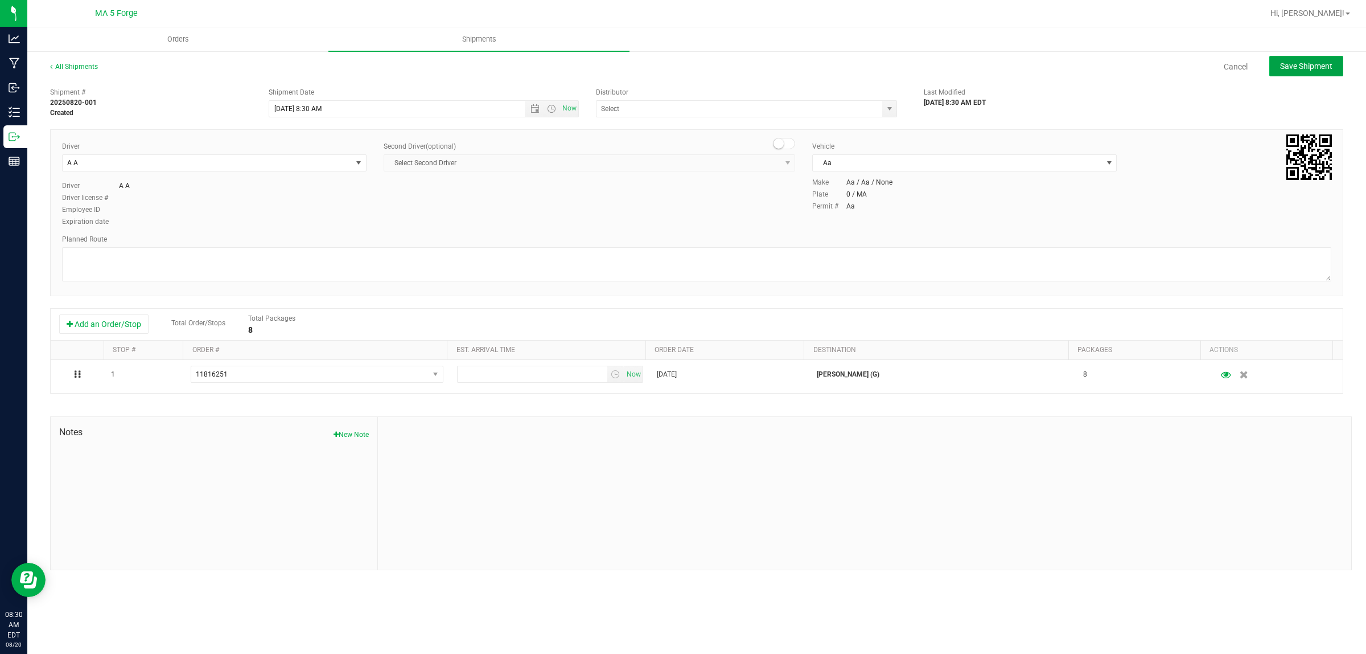
click at [1306, 57] on button "Save Shipment" at bounding box center [1306, 66] width 74 height 20
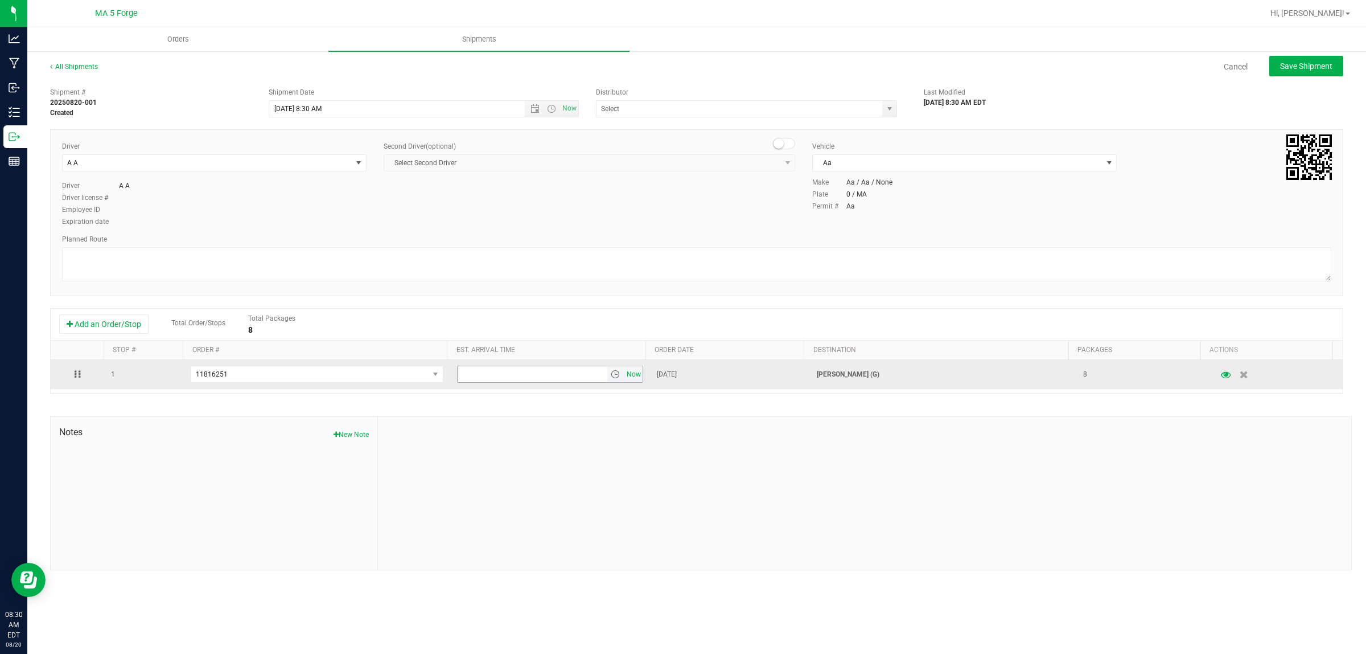
click at [629, 373] on span "Now" at bounding box center [633, 374] width 19 height 17
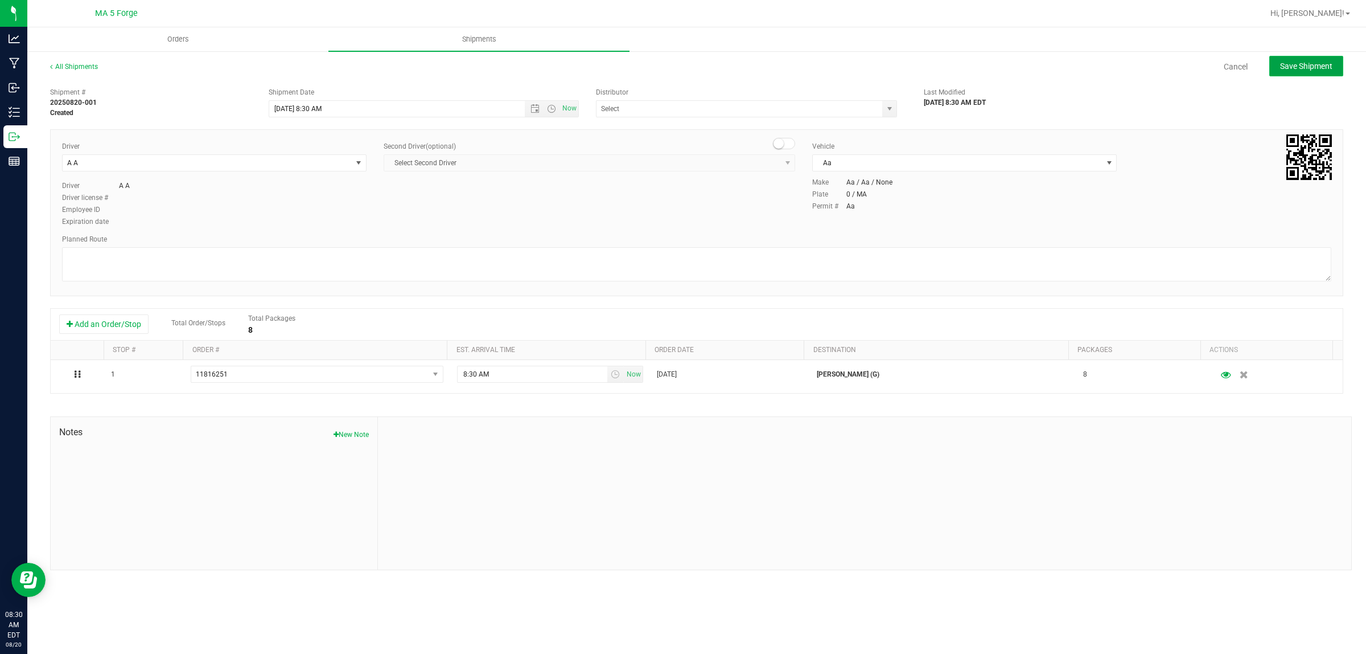
click at [1327, 67] on span "Save Shipment" at bounding box center [1306, 65] width 52 height 9
type input "[DATE] 12:30 PM"
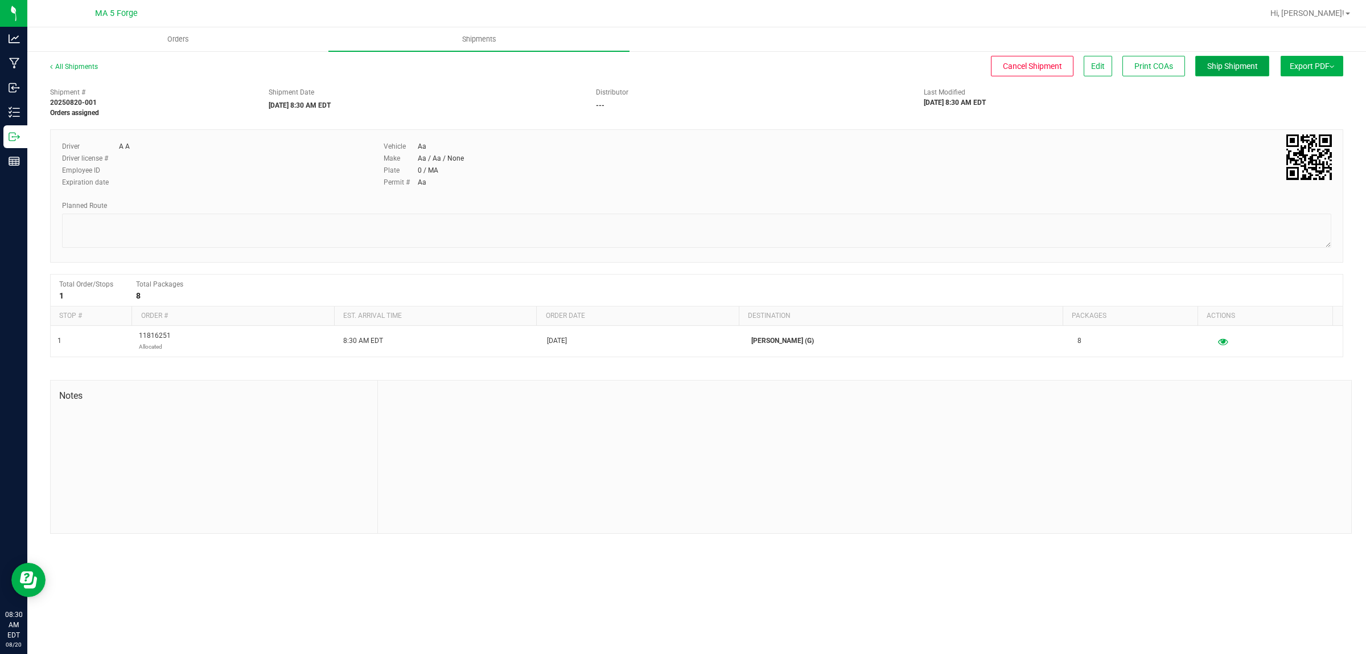
click at [1247, 71] on button "Ship Shipment" at bounding box center [1232, 66] width 74 height 20
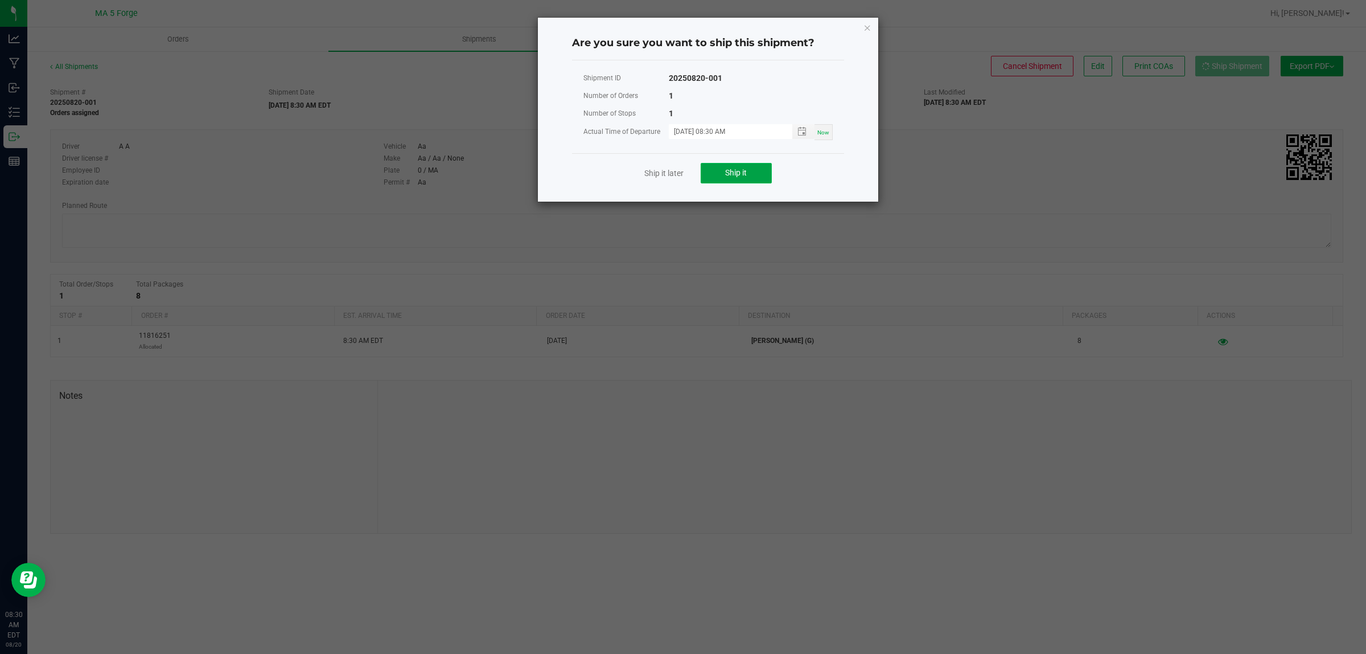
click at [756, 172] on button "Ship it" at bounding box center [736, 173] width 71 height 20
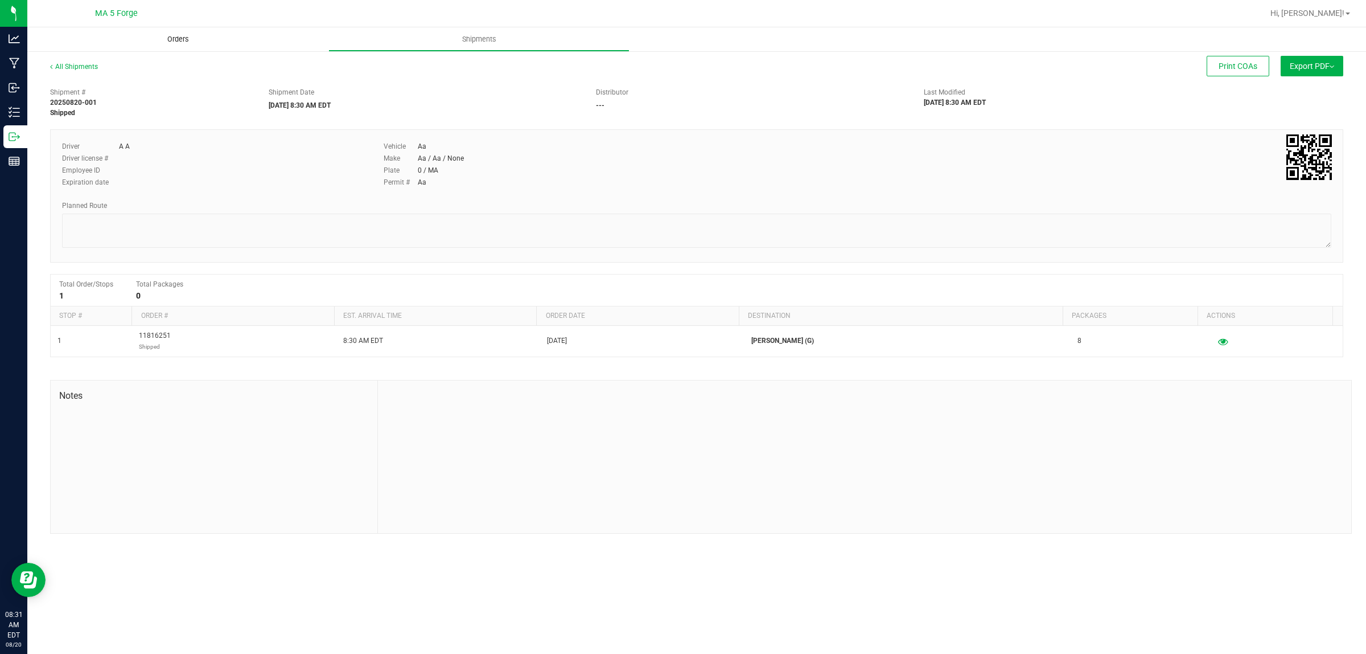
click at [181, 39] on span "Orders" at bounding box center [178, 39] width 52 height 10
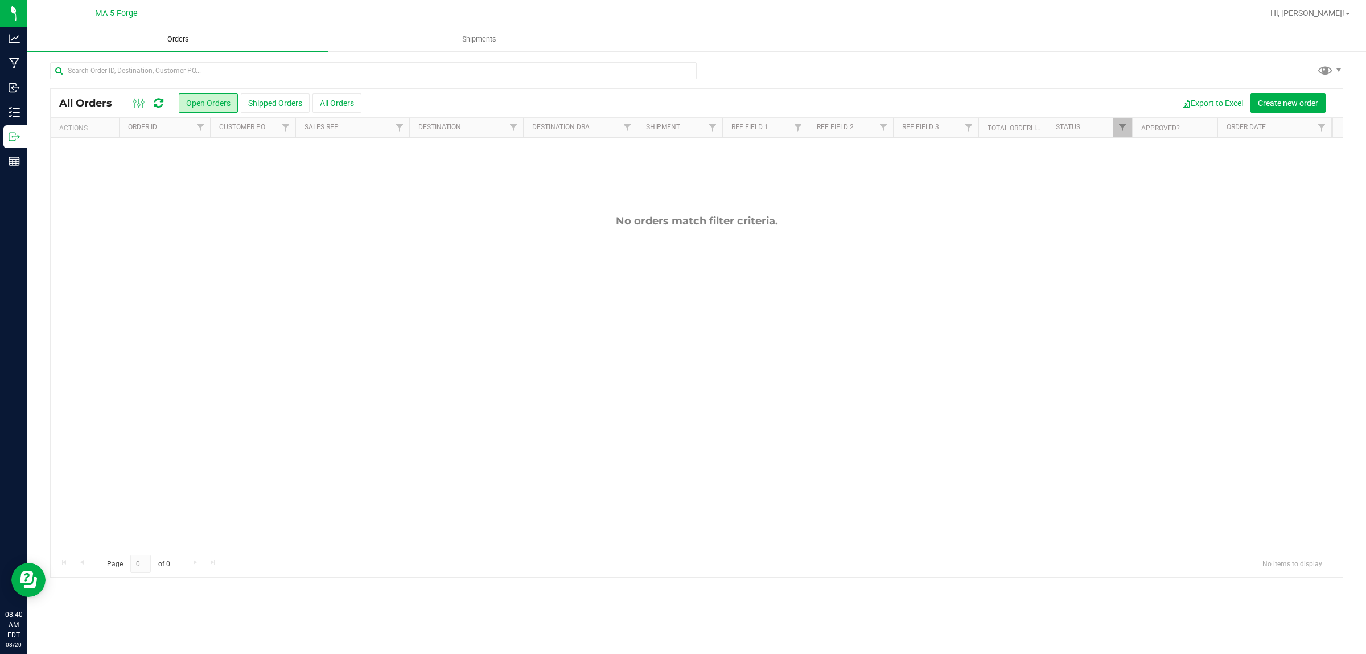
click at [183, 38] on span "Orders" at bounding box center [178, 39] width 52 height 10
click at [181, 38] on span "Orders" at bounding box center [178, 39] width 52 height 10
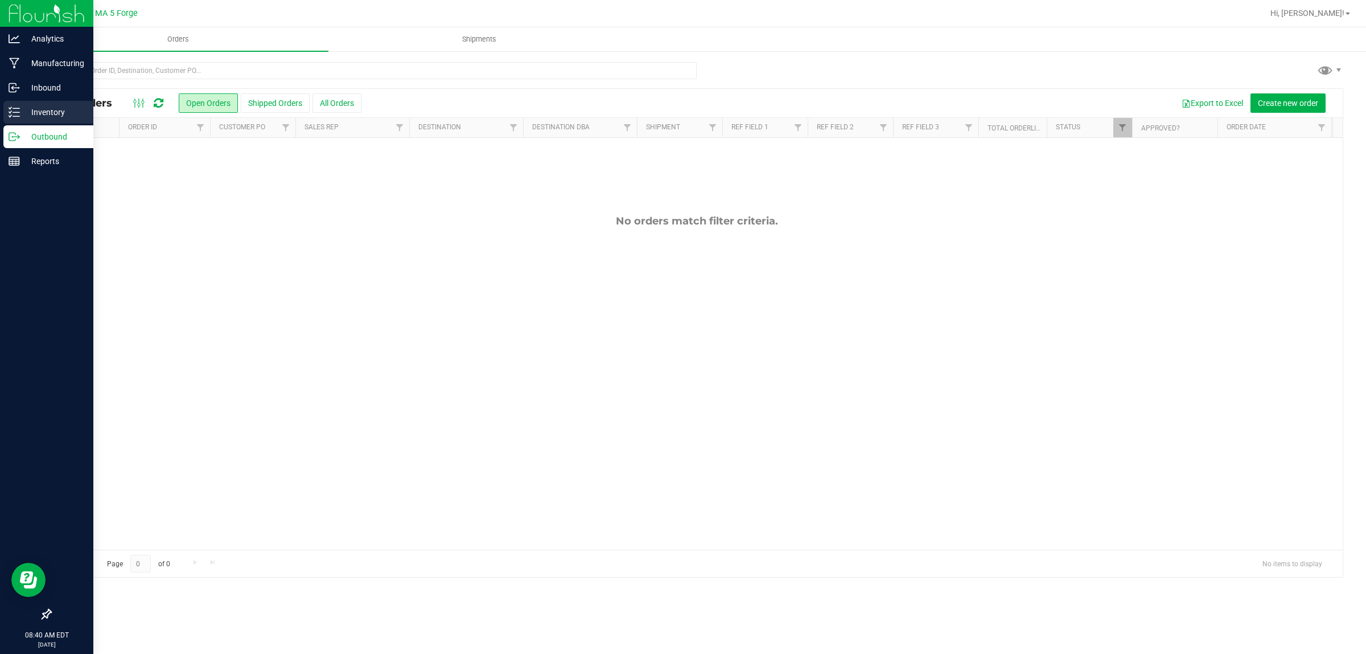
click at [22, 113] on p "Inventory" at bounding box center [54, 112] width 68 height 14
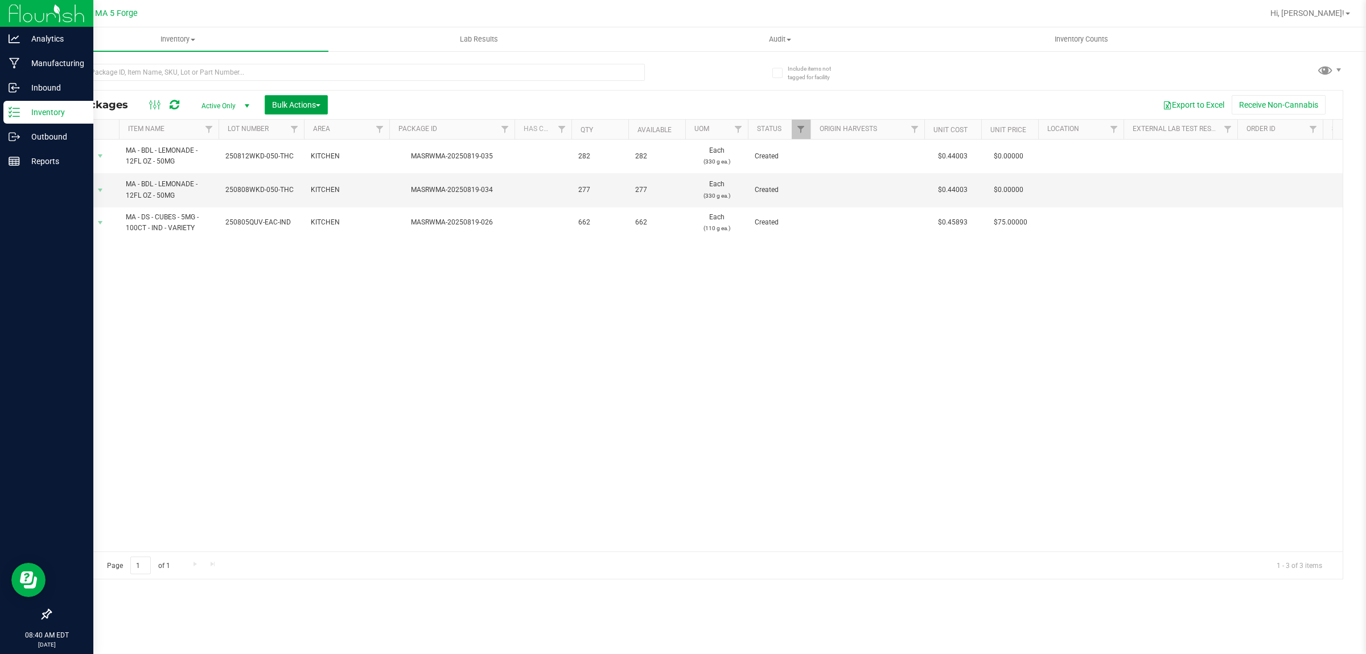
click at [299, 96] on button "Bulk Actions" at bounding box center [296, 104] width 63 height 19
click at [335, 151] on span "Add to outbound order" at bounding box center [310, 150] width 77 height 9
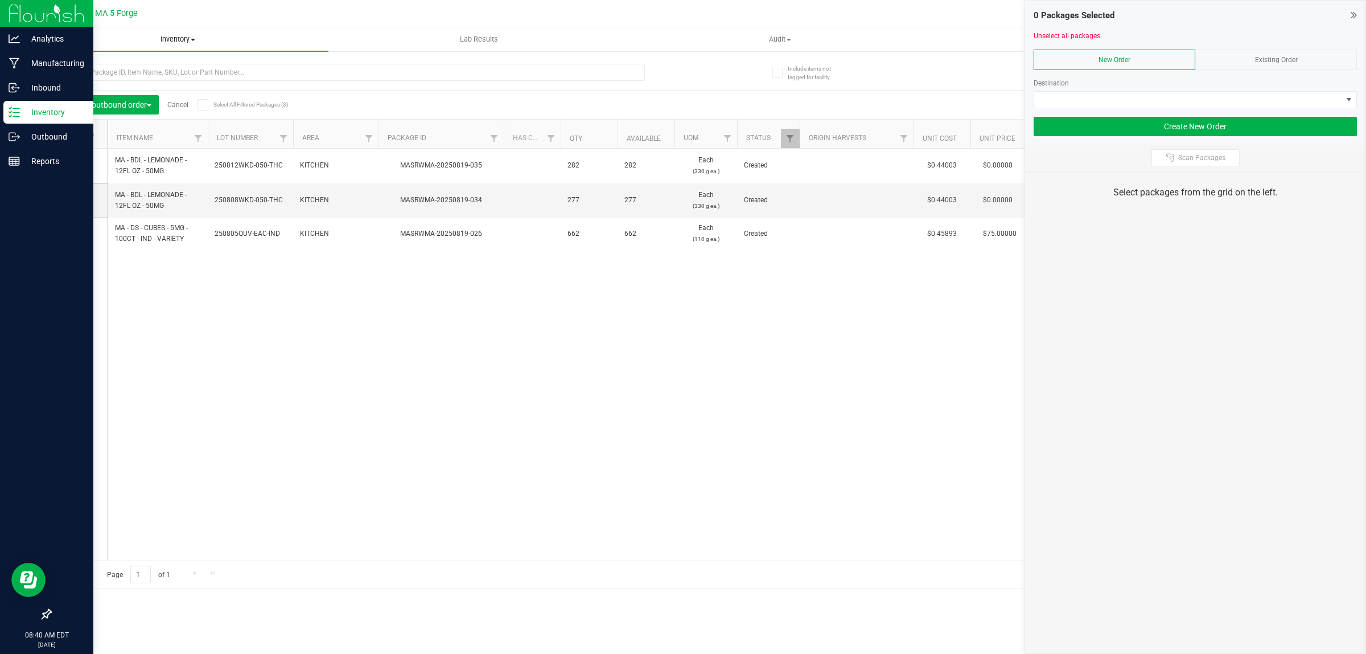
click at [183, 41] on span "Inventory" at bounding box center [177, 39] width 301 height 10
click at [87, 135] on span "From bill of materials" at bounding box center [78, 137] width 103 height 10
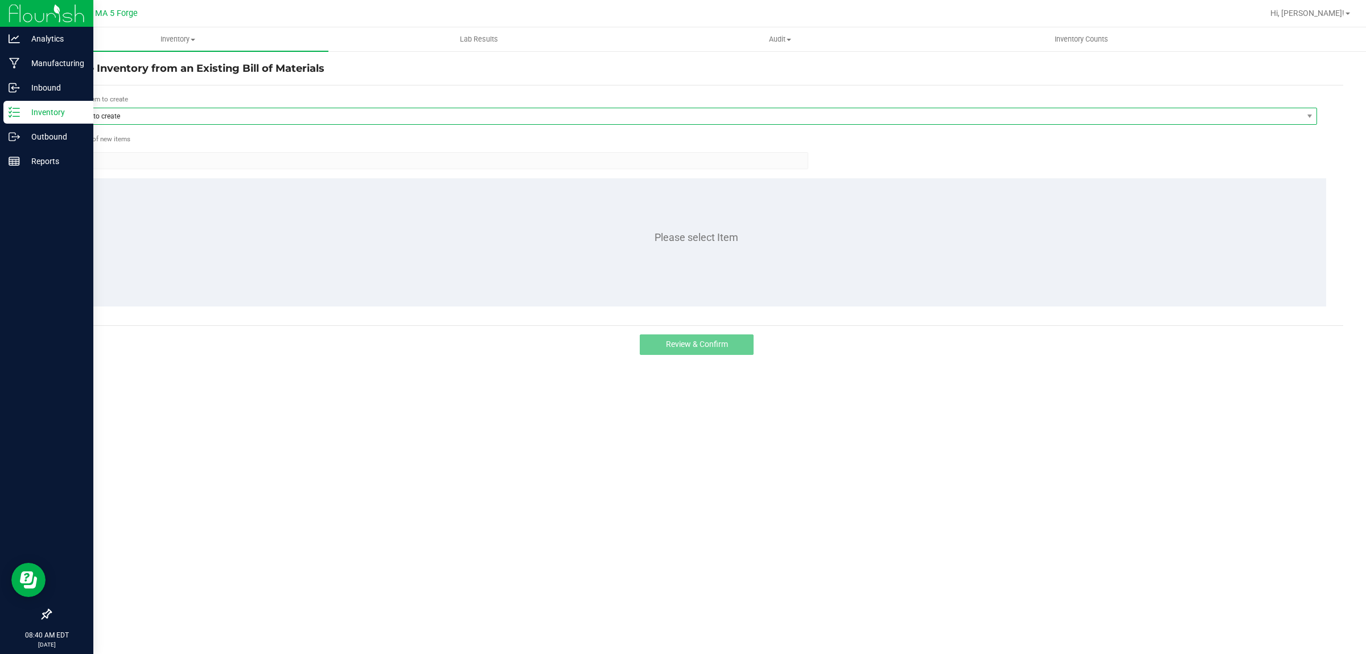
click at [227, 112] on span "Item to create" at bounding box center [685, 116] width 1234 height 16
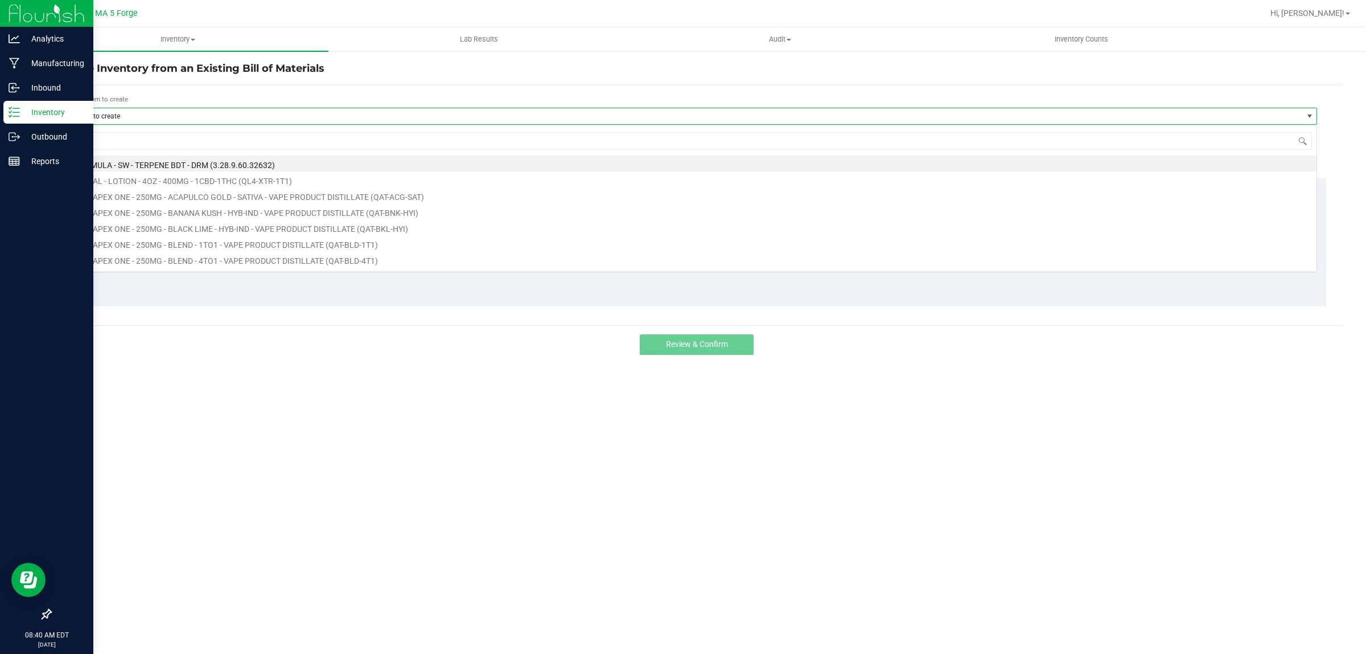
scroll to position [18, 1250]
click at [223, 146] on input at bounding box center [692, 141] width 1239 height 18
type input "FT-QJF-PKN-HYB"
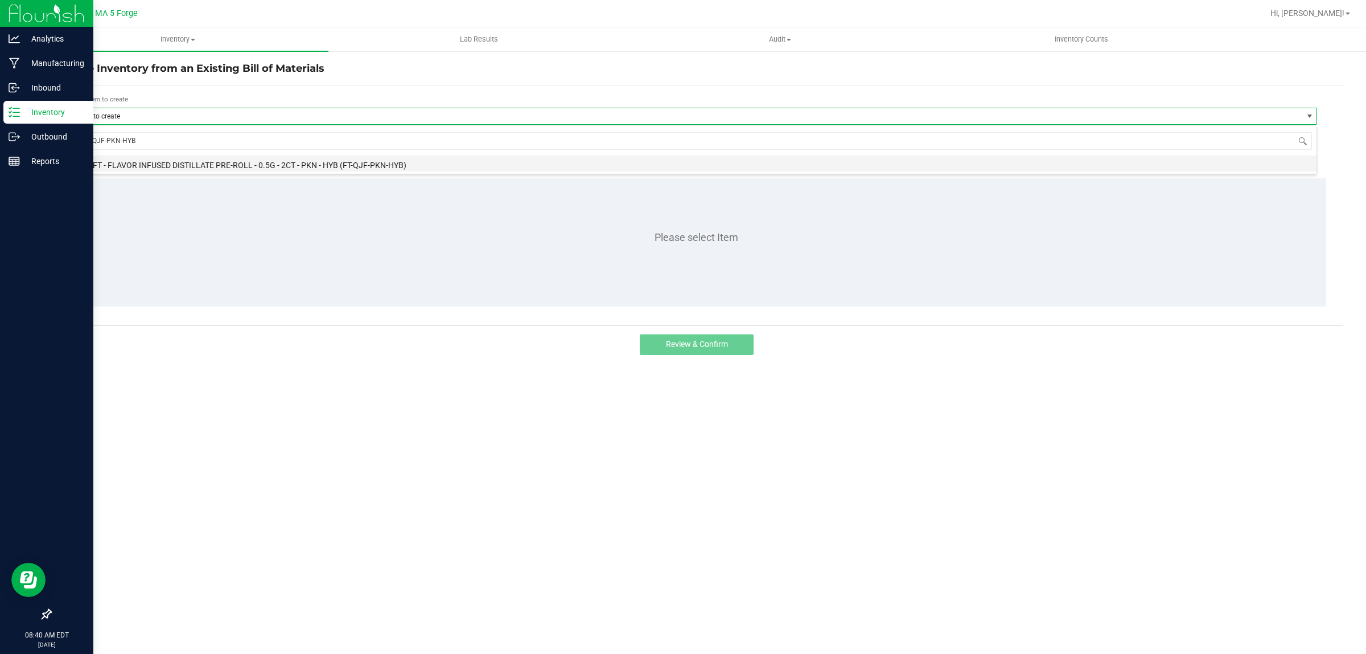
click at [245, 169] on li "MA - FT - FLAVOR INFUSED DISTILLATE PRE-ROLL - 0.5G - 2CT - PKN - HYB (FT-QJF-P…" at bounding box center [692, 163] width 1248 height 16
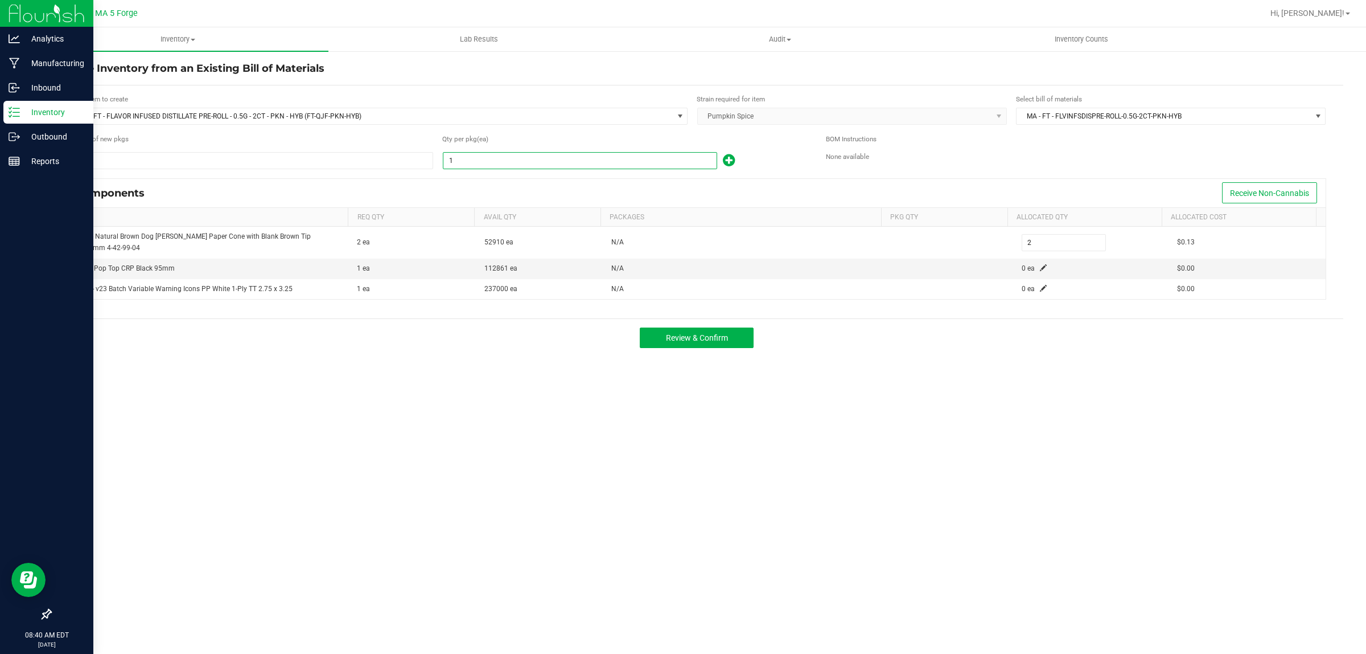
click at [463, 165] on input "1" at bounding box center [579, 161] width 273 height 16
type input "4"
type input "8"
type input "44"
type input "88"
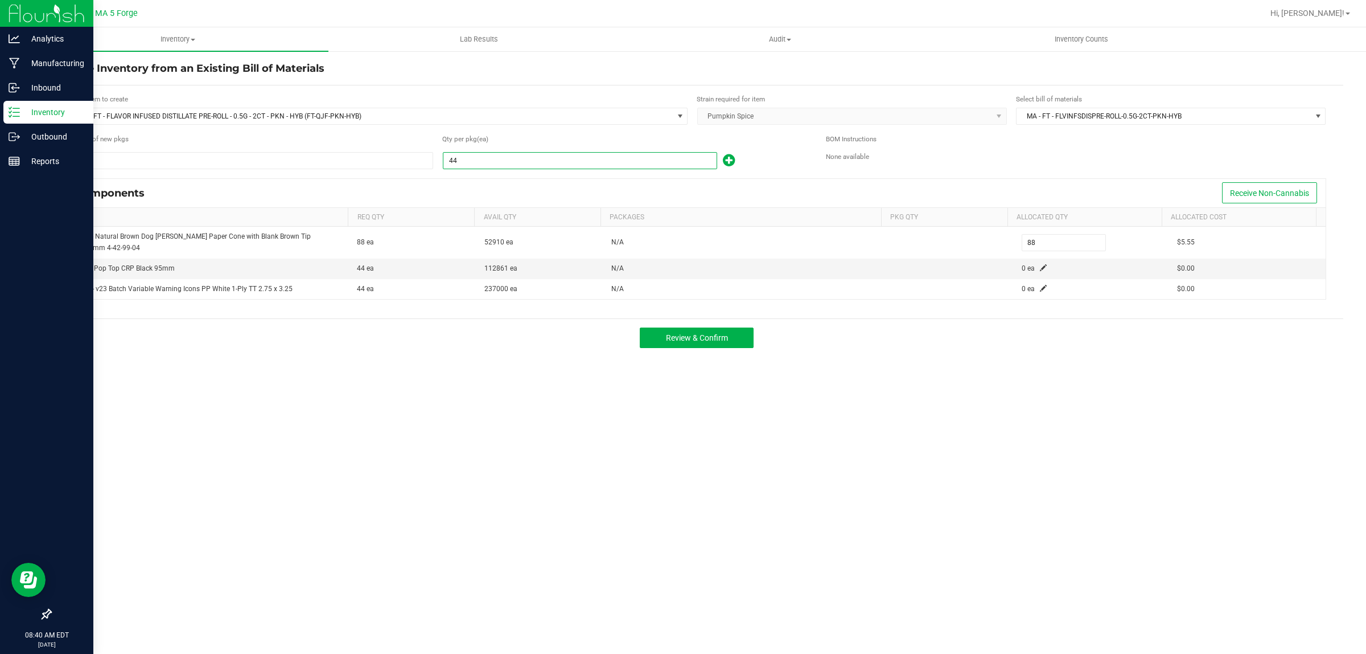
type input "440"
type input "880"
type input "4400"
type input "8,800"
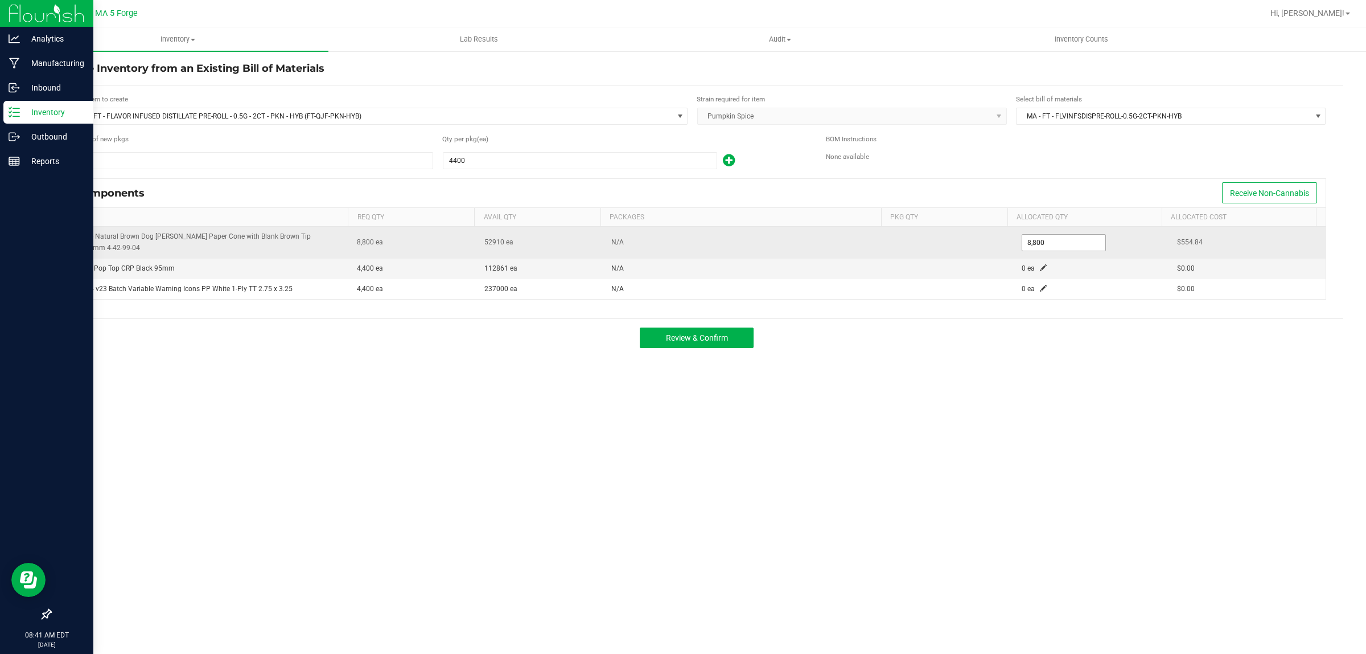
type input "4,400"
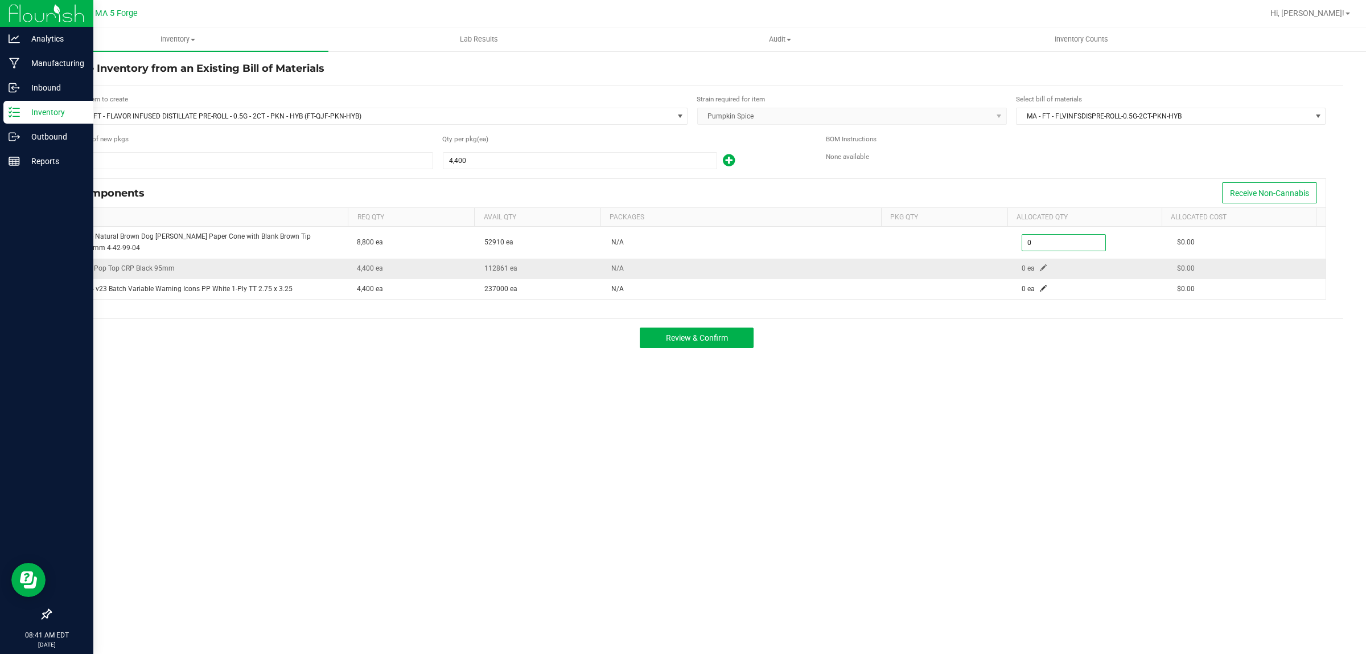
type input "0"
click at [1034, 265] on td "0 ea" at bounding box center [1092, 268] width 155 height 20
click at [1040, 265] on span at bounding box center [1043, 267] width 7 height 7
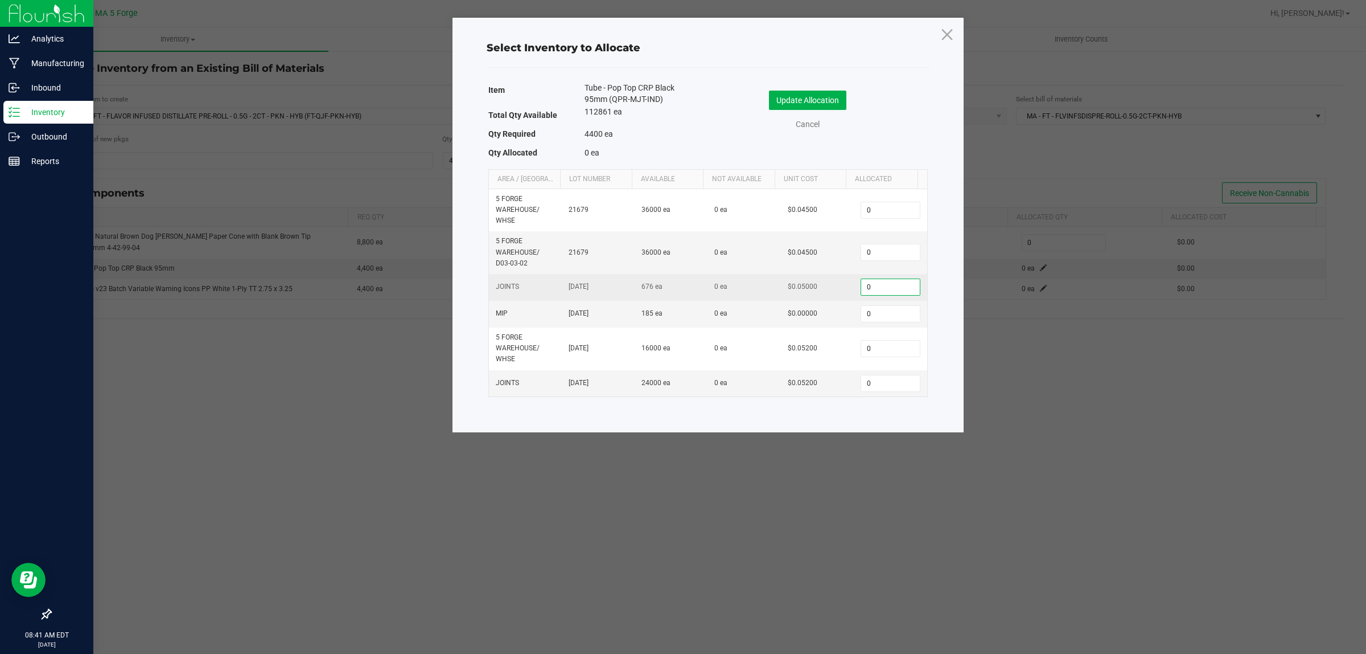
click at [861, 289] on input "0" at bounding box center [890, 287] width 58 height 16
type input "676"
click at [871, 381] on input "0" at bounding box center [890, 383] width 58 height 16
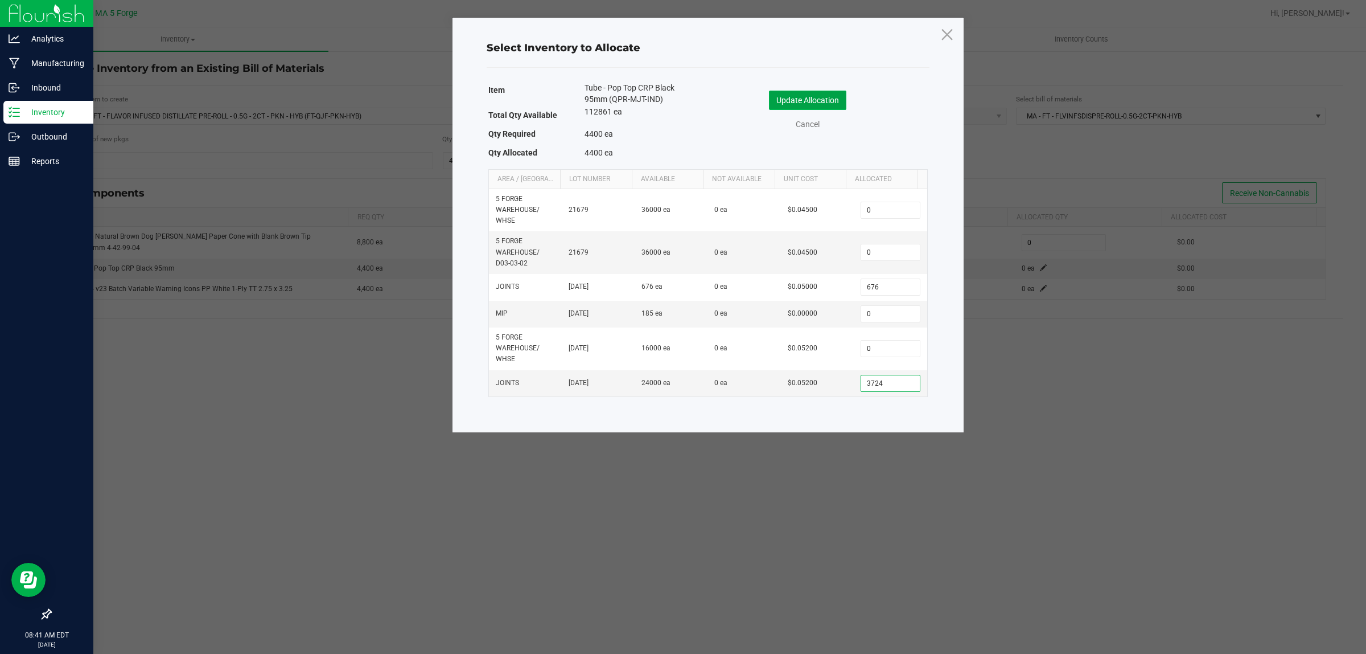
type input "3,724"
click at [832, 95] on button "Update Allocation" at bounding box center [807, 100] width 77 height 19
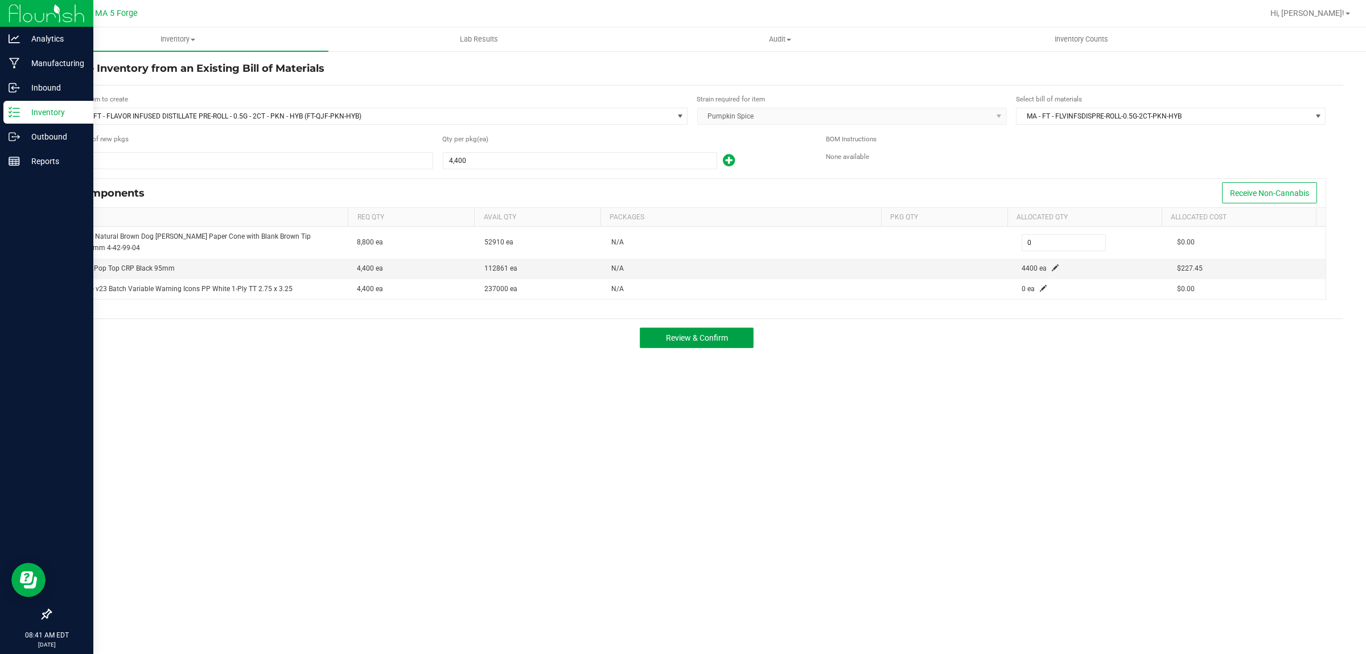
click at [721, 339] on span "Review & Confirm" at bounding box center [697, 337] width 62 height 9
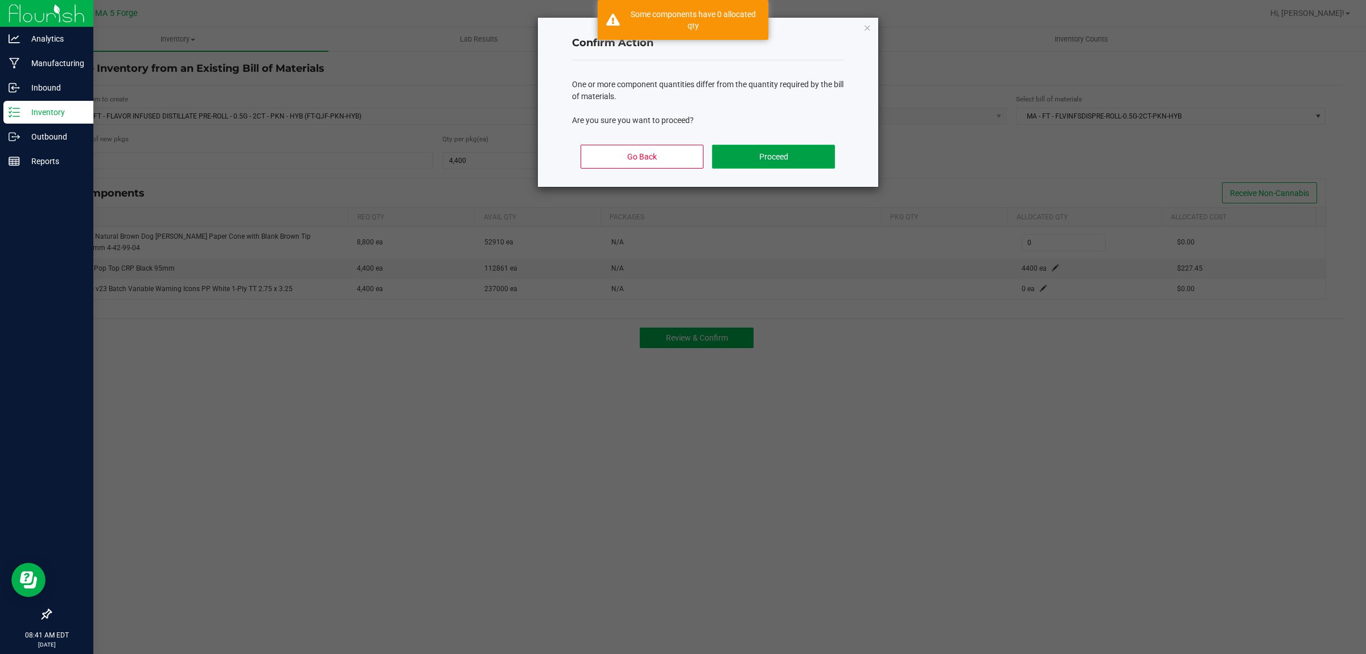
click at [771, 158] on button "Proceed" at bounding box center [773, 157] width 122 height 24
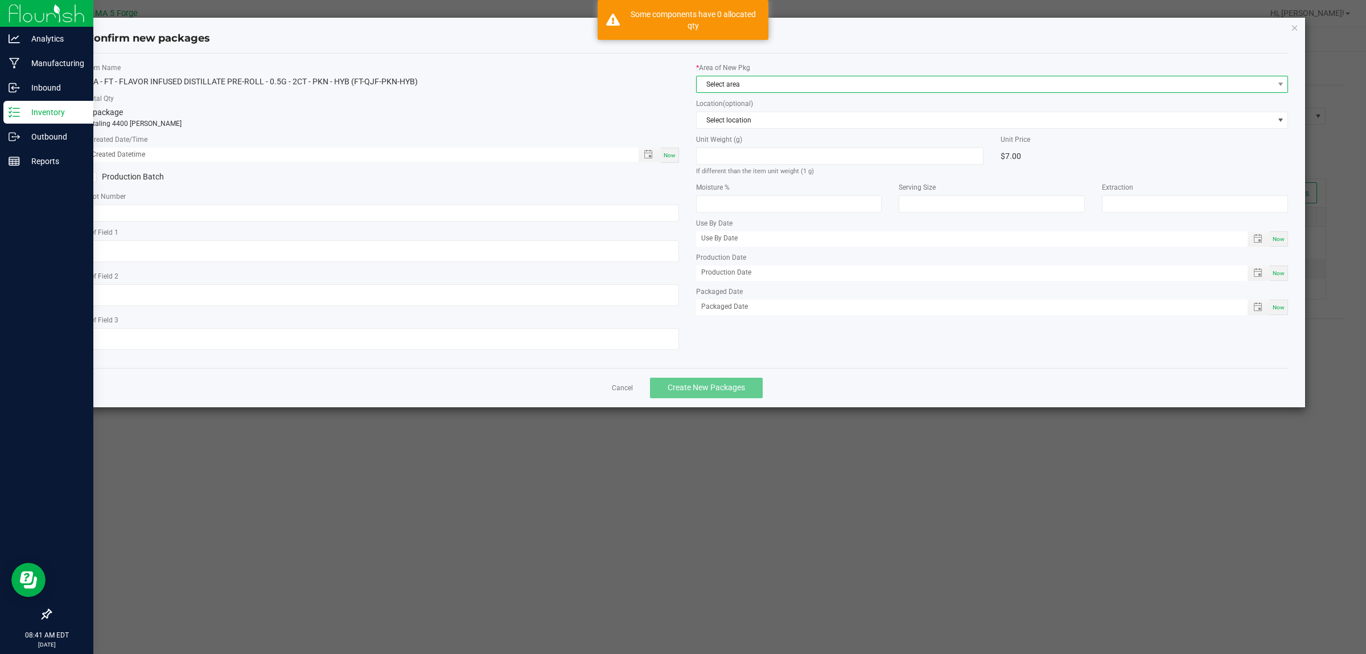
click at [758, 78] on span "Select area" at bounding box center [985, 84] width 577 height 16
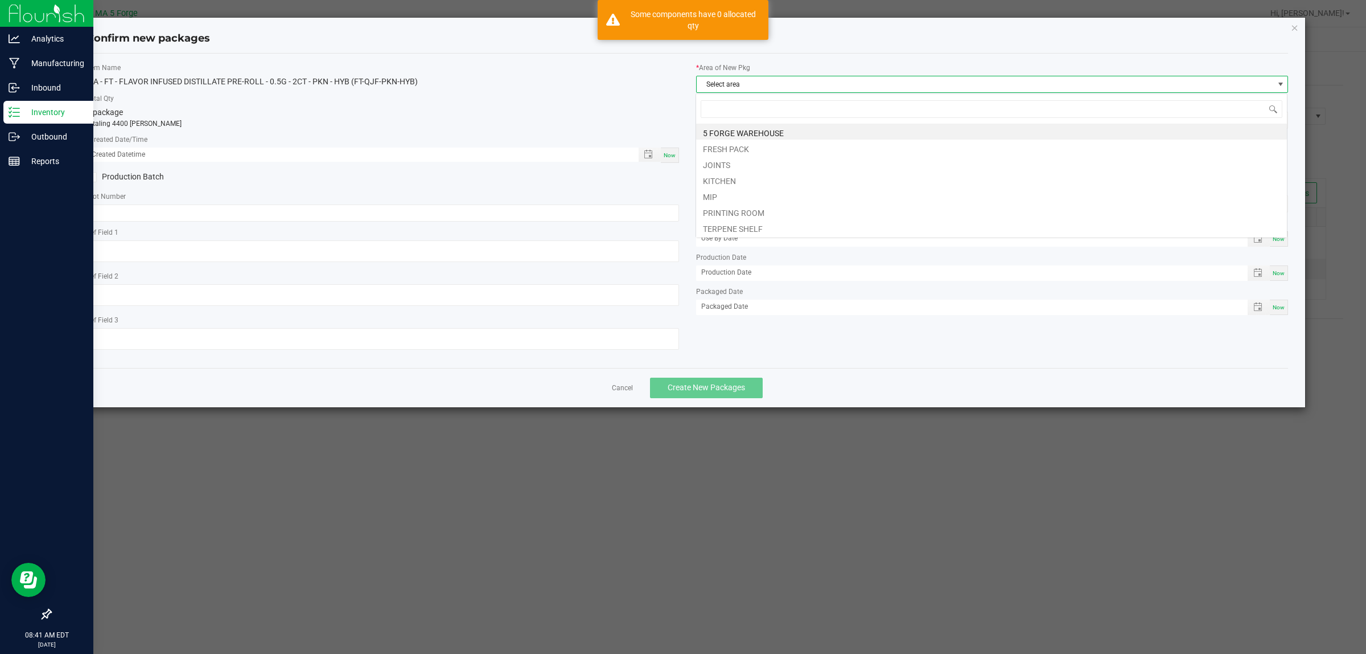
scroll to position [18, 593]
click at [735, 160] on li "JOINTS" at bounding box center [991, 163] width 591 height 16
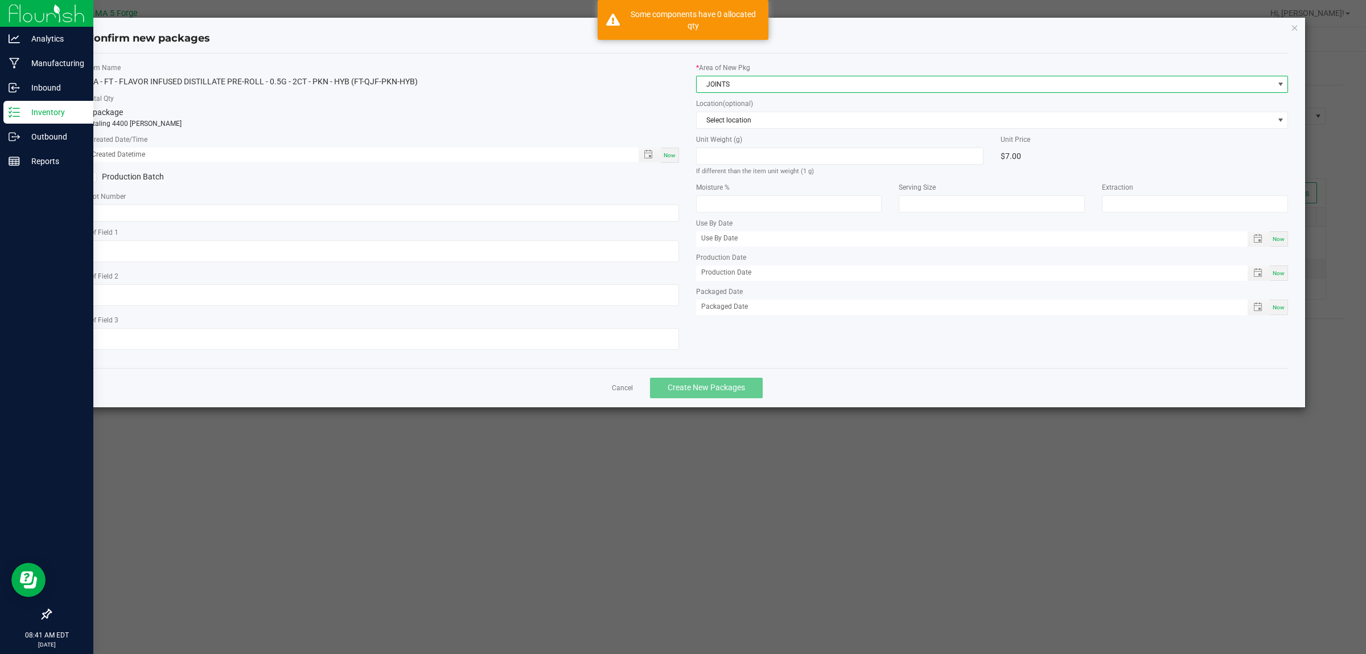
drag, startPoint x: 668, startPoint y: 158, endPoint x: 610, endPoint y: 166, distance: 58.5
click at [669, 158] on span "Now" at bounding box center [670, 155] width 12 height 6
type input "[DATE] 08:41 AM"
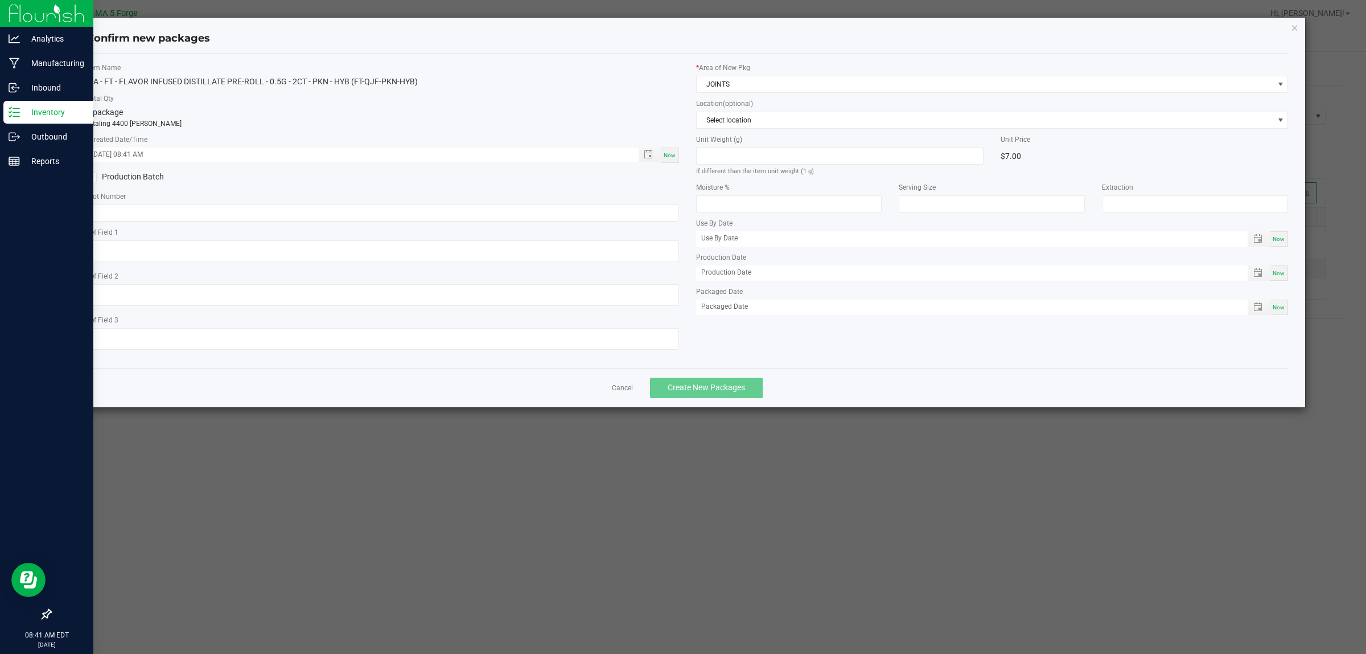
click at [154, 175] on label "Production Batch" at bounding box center [230, 177] width 287 height 12
click at [0, 0] on input "Production Batch" at bounding box center [0, 0] width 0 height 0
click at [205, 216] on input "text" at bounding box center [383, 212] width 593 height 17
paste input "250731WTB-PKN-HYB"
type input "250731WTB-PKN-HYB"
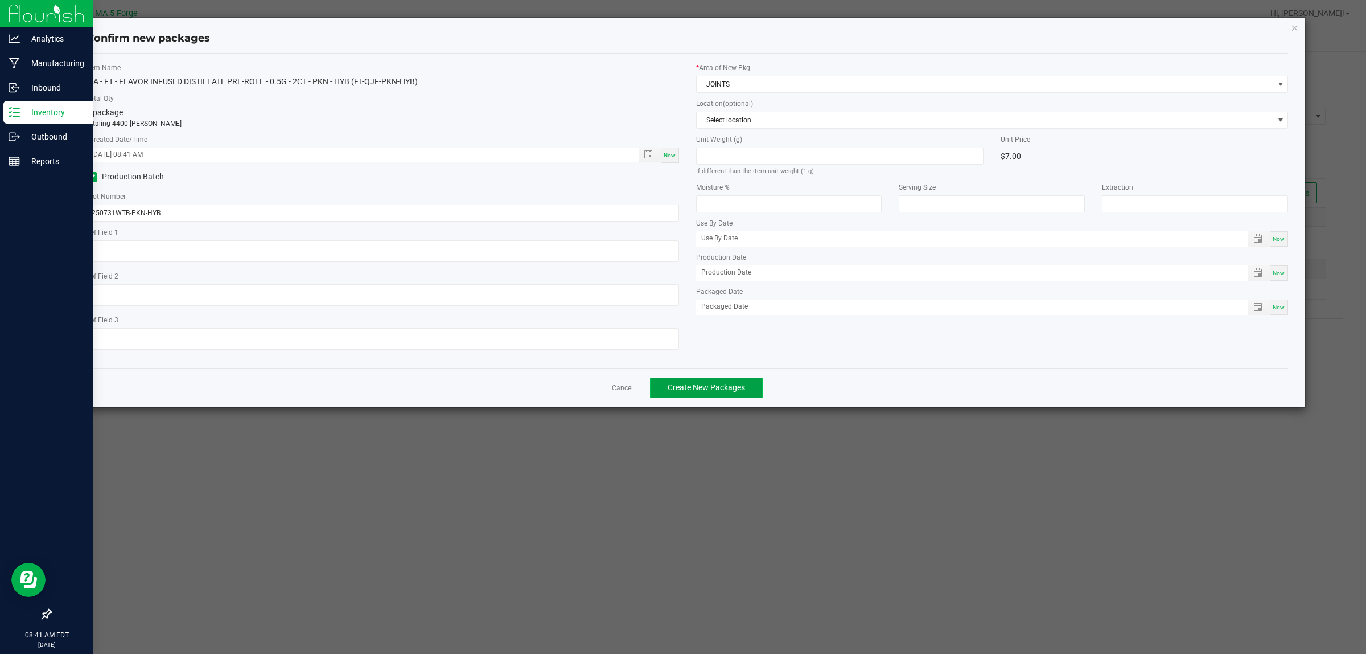
click at [729, 387] on span "Create New Packages" at bounding box center [706, 387] width 77 height 9
